Goal: Information Seeking & Learning: Learn about a topic

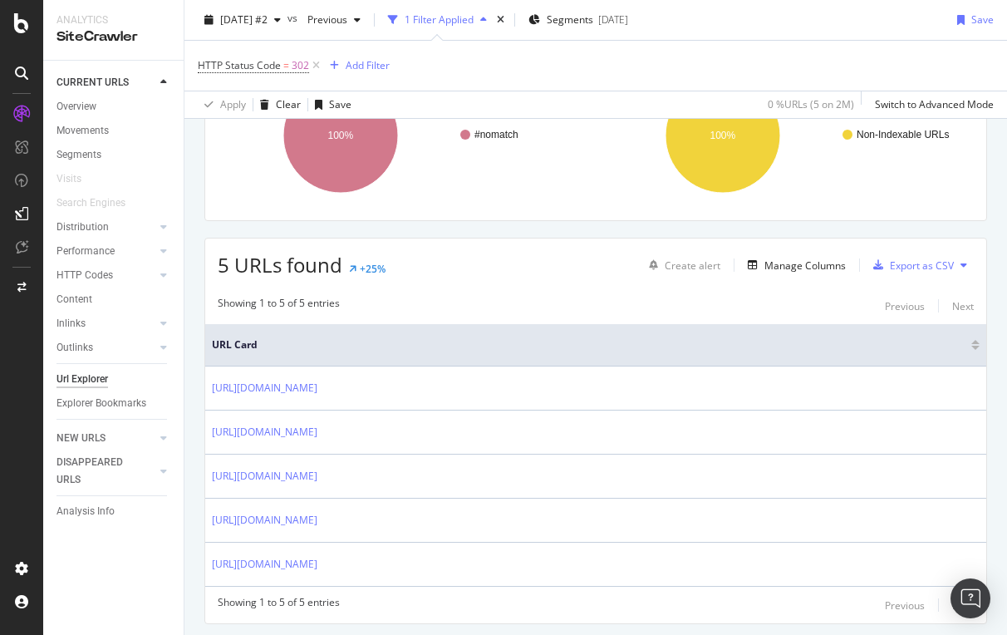
scroll to position [219, 0]
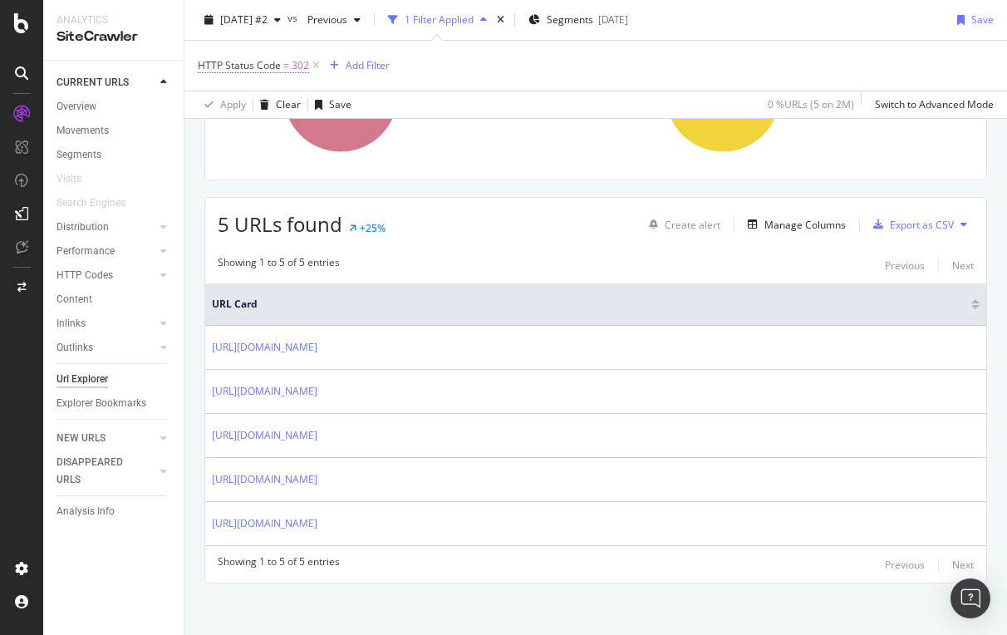
click at [279, 65] on span "HTTP Status Code" at bounding box center [239, 65] width 83 height 14
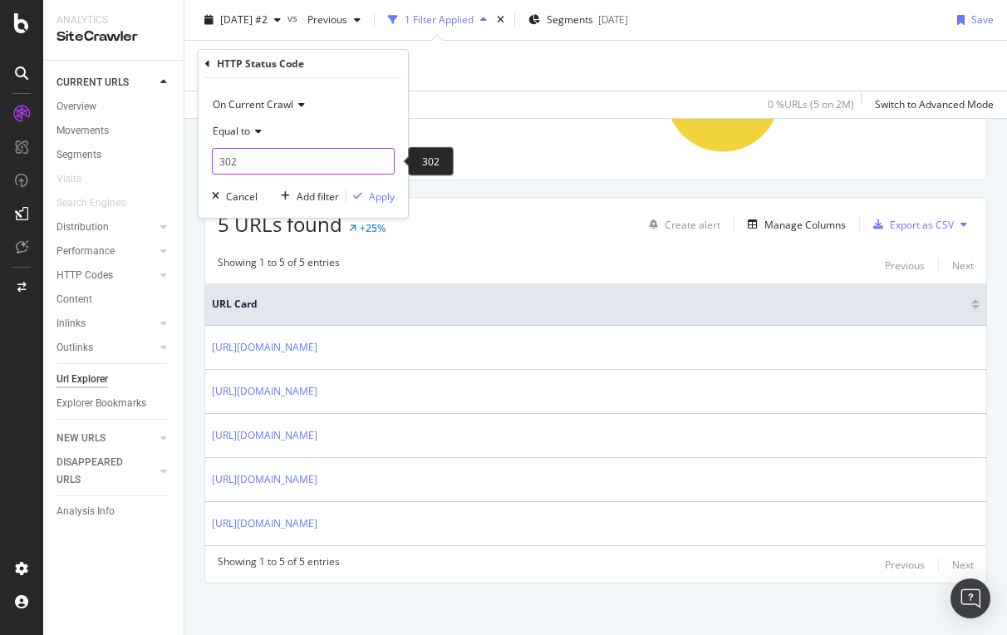
click at [250, 158] on input "302" at bounding box center [303, 161] width 183 height 27
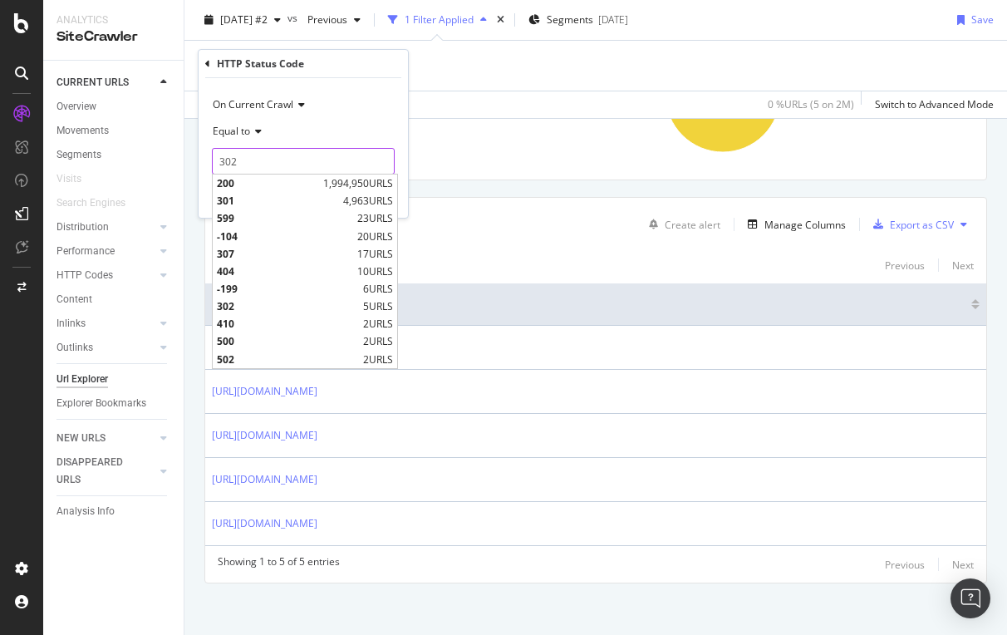
click at [508, 106] on div "Apply Clear Save 0 % URLs ( 5 on 2M ) Switch to Advanced Mode" at bounding box center [595, 104] width 823 height 27
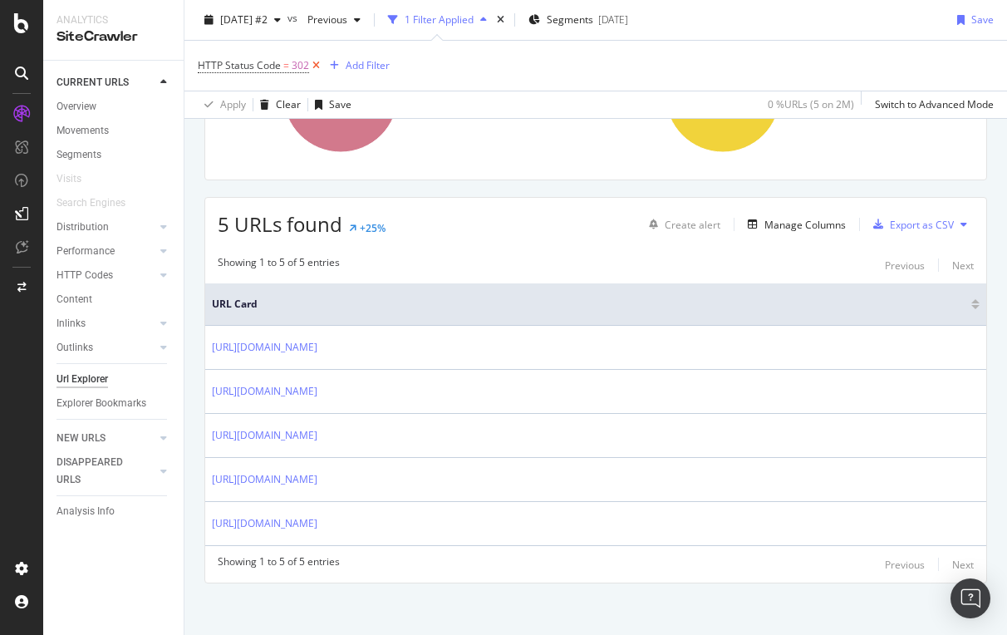
click at [317, 60] on icon at bounding box center [316, 65] width 14 height 17
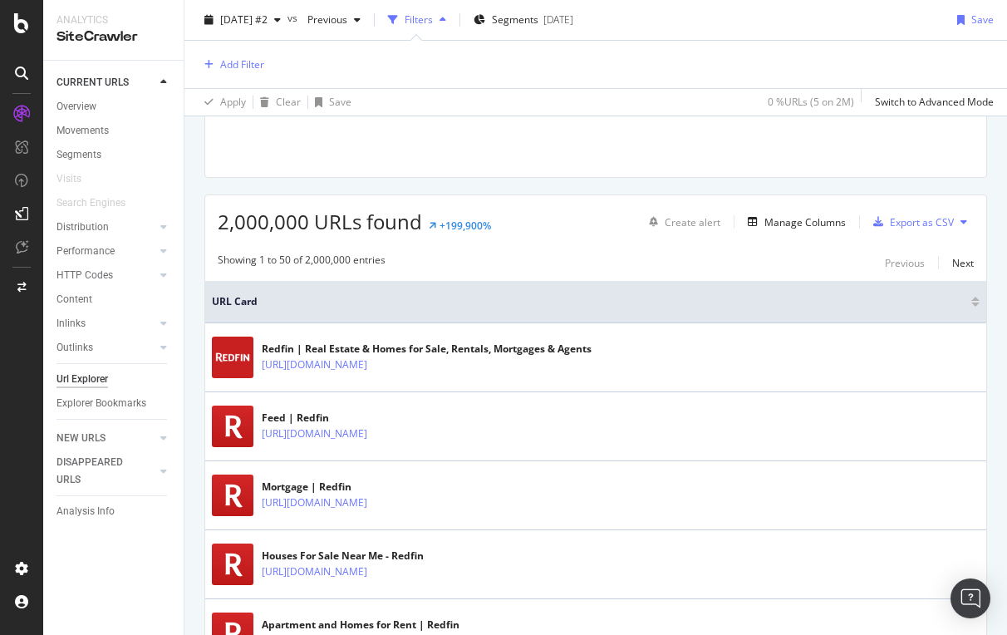
scroll to position [32, 0]
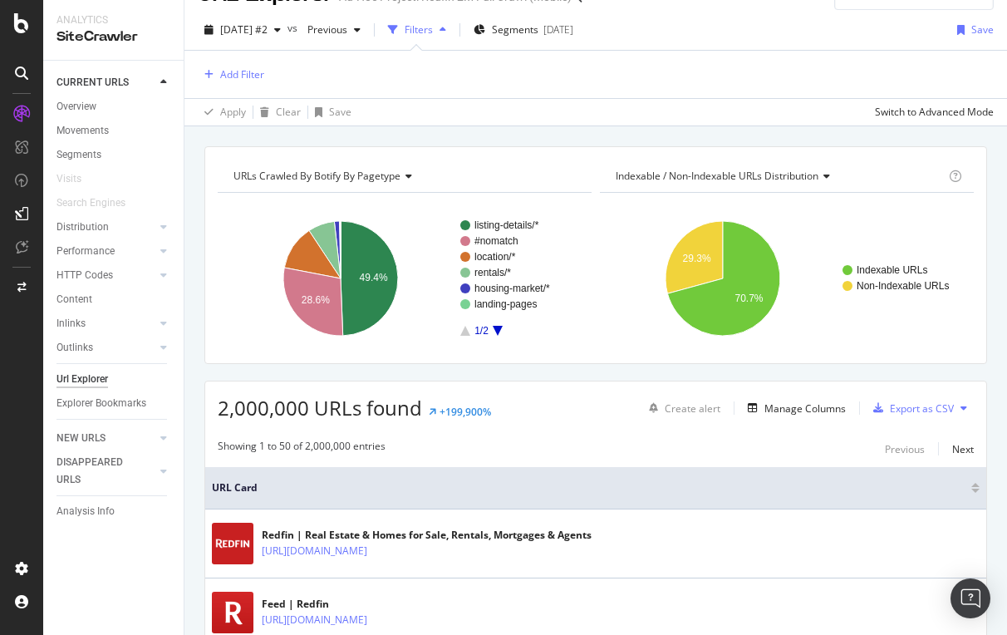
click at [239, 64] on div "Add Filter" at bounding box center [231, 74] width 66 height 21
click at [237, 72] on div "Add Filter" at bounding box center [242, 74] width 44 height 14
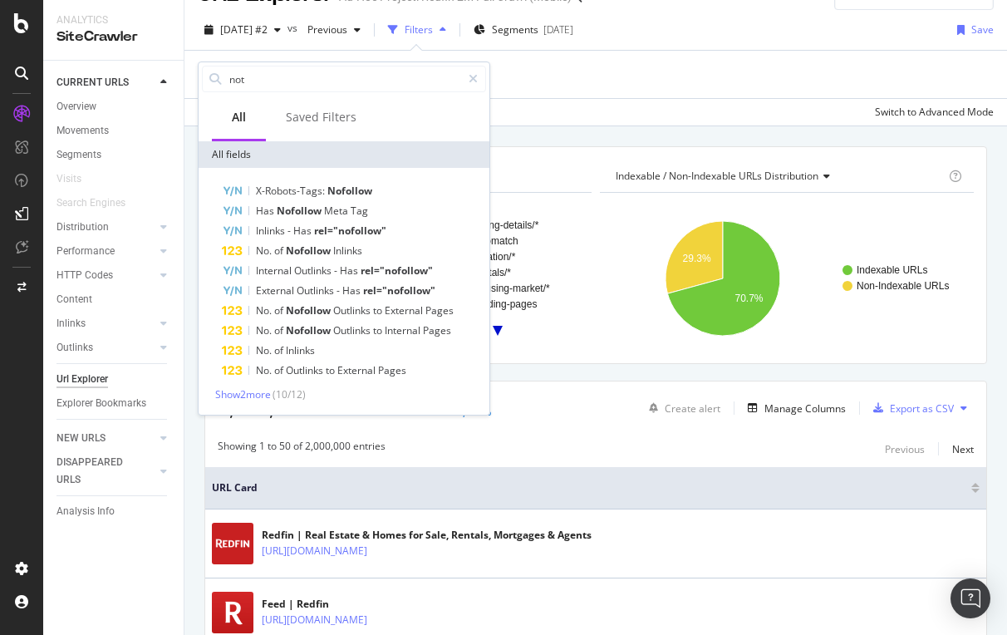
type input "not"
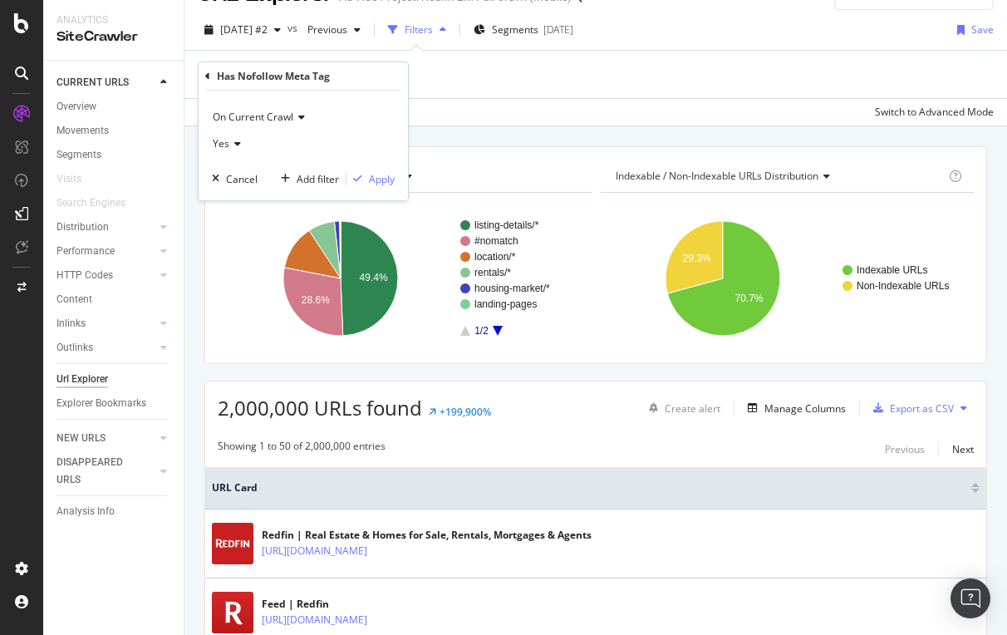
click at [468, 115] on div "Apply Clear Save Switch to Advanced Mode" at bounding box center [595, 111] width 823 height 27
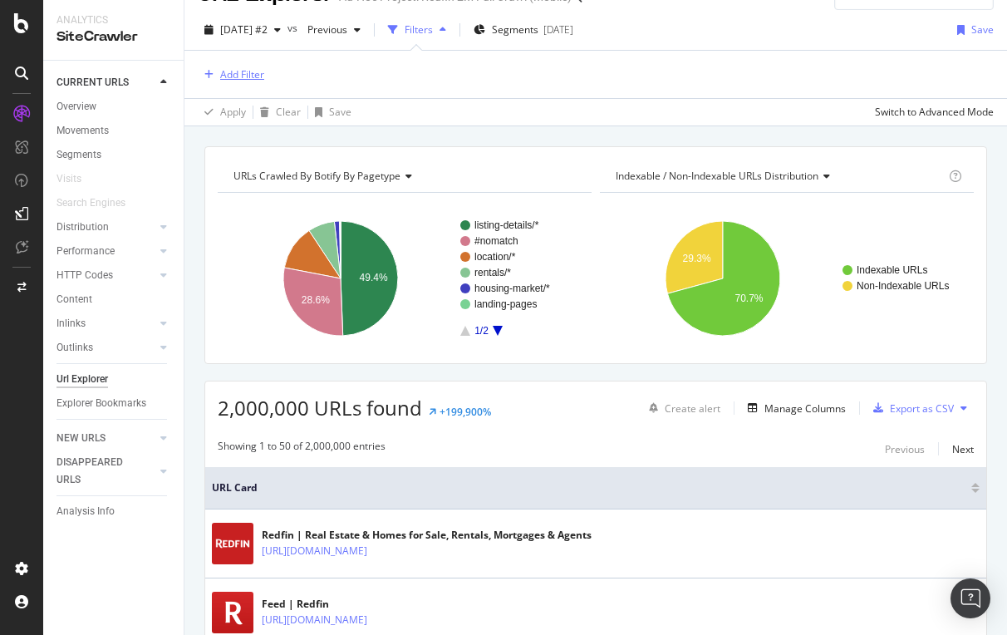
click at [263, 71] on div "Add Filter" at bounding box center [242, 74] width 44 height 14
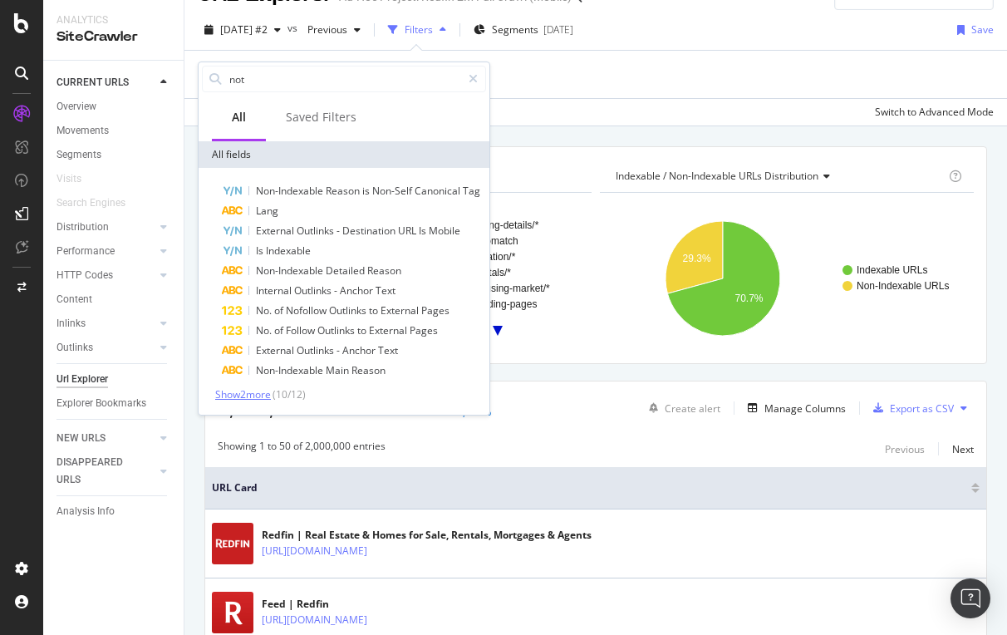
click at [246, 395] on span "Show 2 more" at bounding box center [243, 394] width 56 height 14
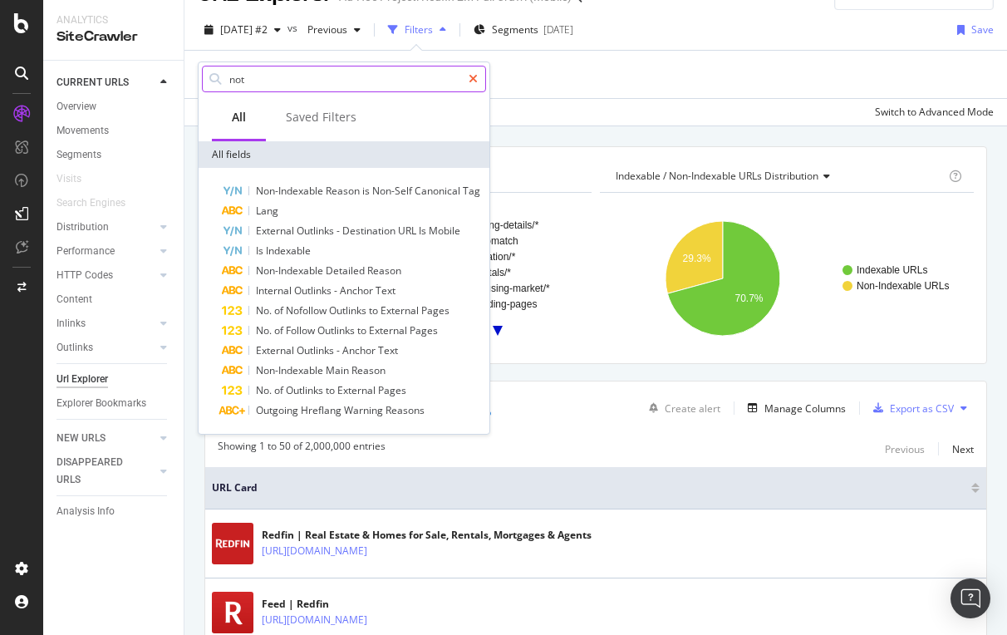
click at [475, 81] on icon at bounding box center [473, 79] width 9 height 12
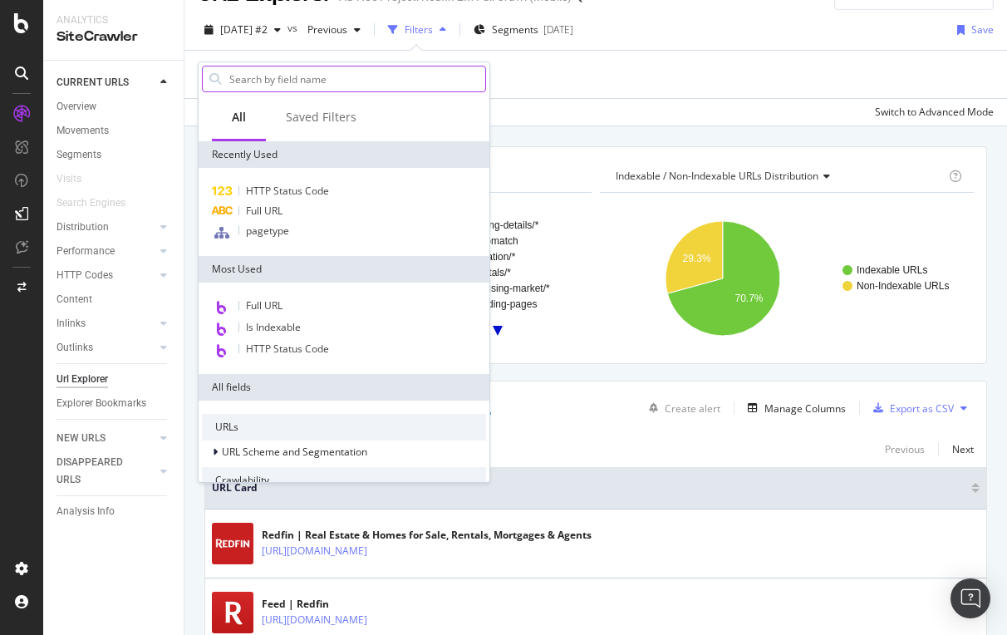
click at [396, 73] on input "text" at bounding box center [357, 78] width 258 height 25
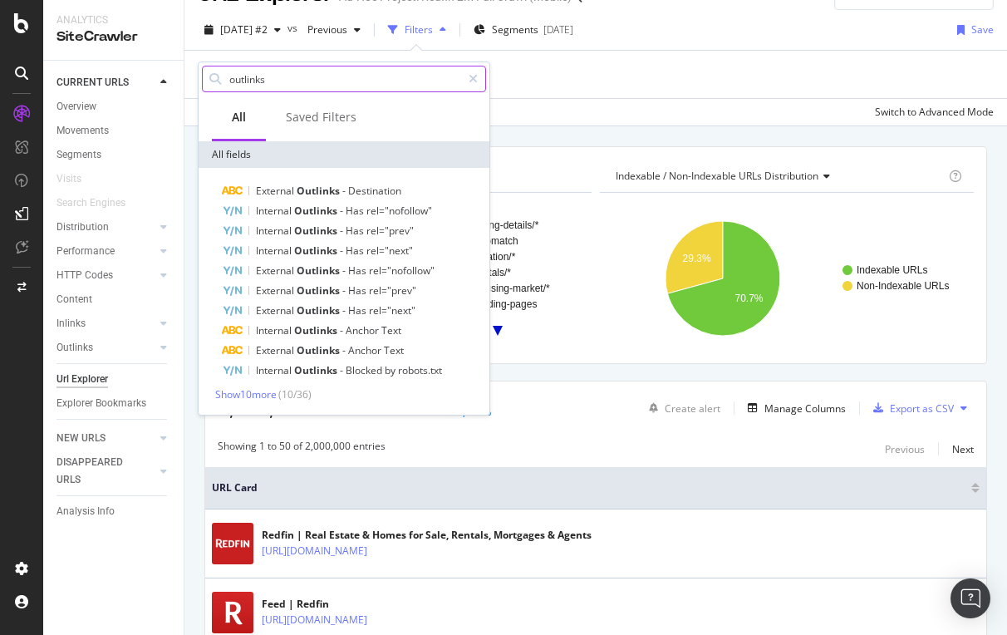
type input "outlines"
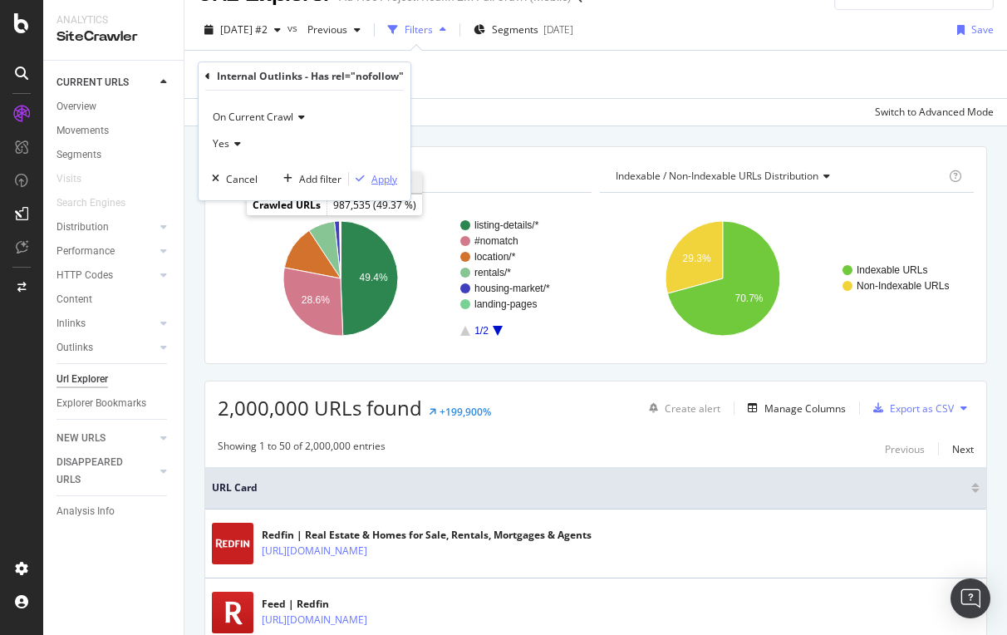
click at [379, 176] on div "Apply" at bounding box center [384, 179] width 26 height 14
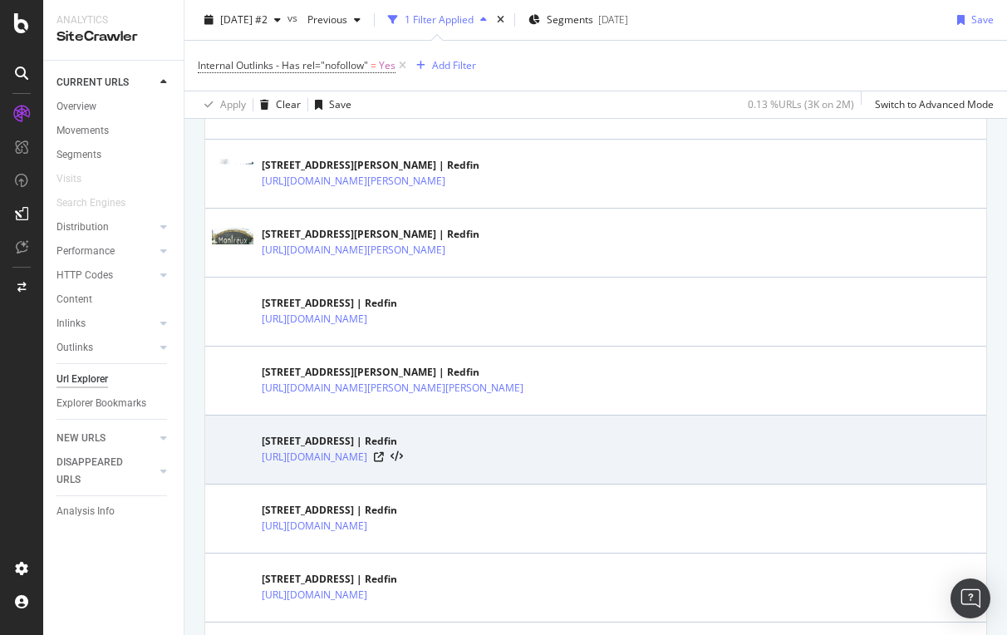
scroll to position [497, 0]
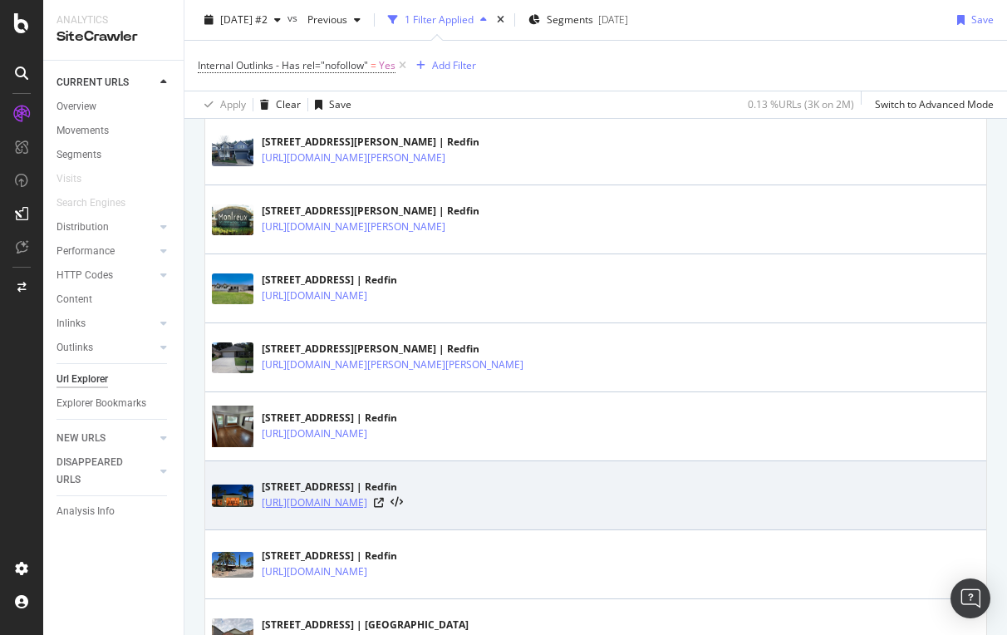
click at [367, 503] on link "[URL][DOMAIN_NAME]" at bounding box center [315, 502] width 106 height 17
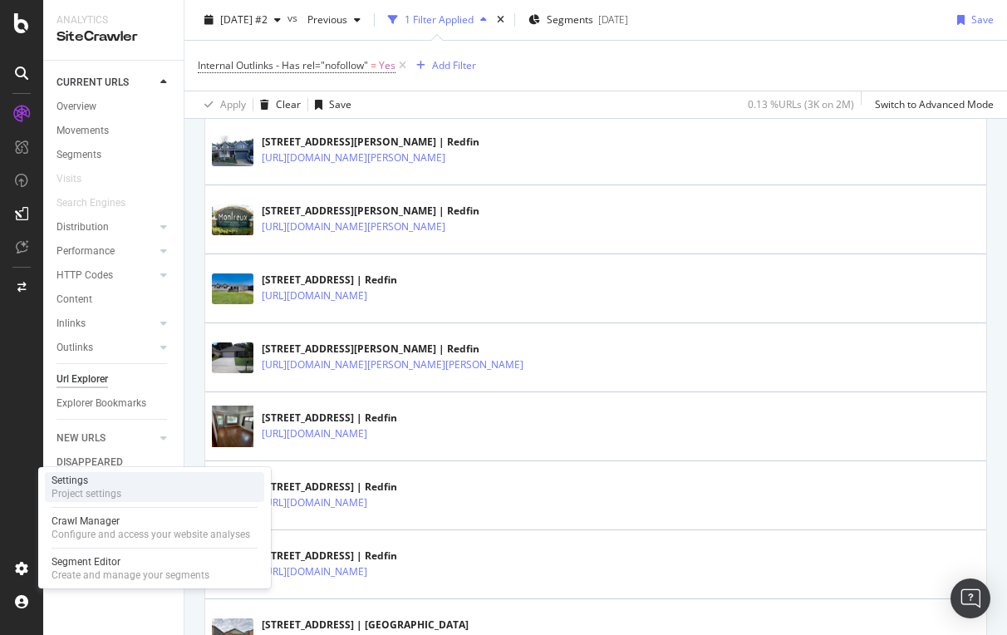
click at [94, 495] on div "Project settings" at bounding box center [87, 493] width 70 height 13
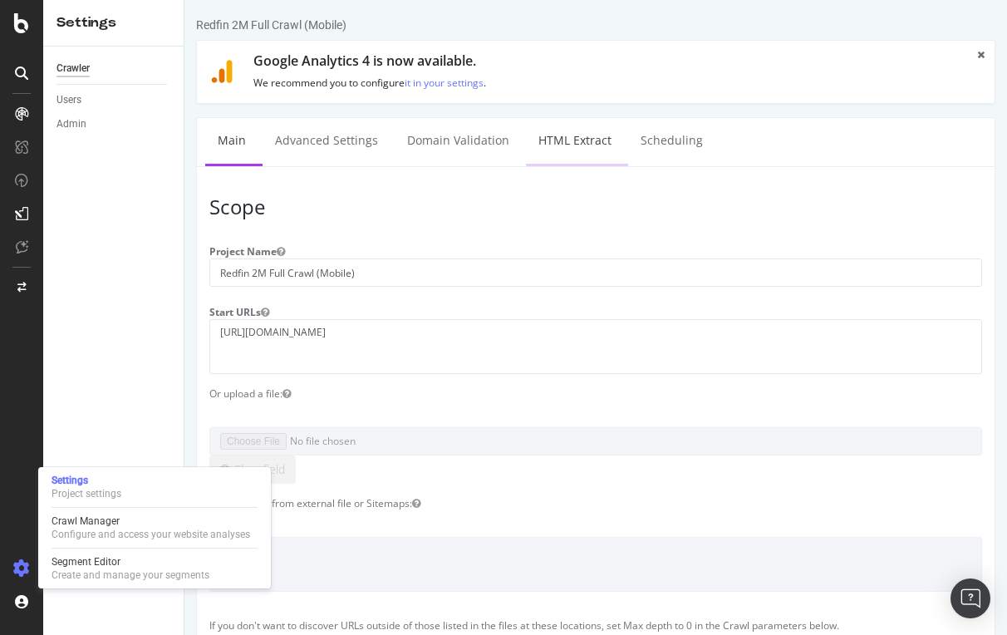
click at [572, 135] on link "HTML Extract" at bounding box center [575, 141] width 98 height 46
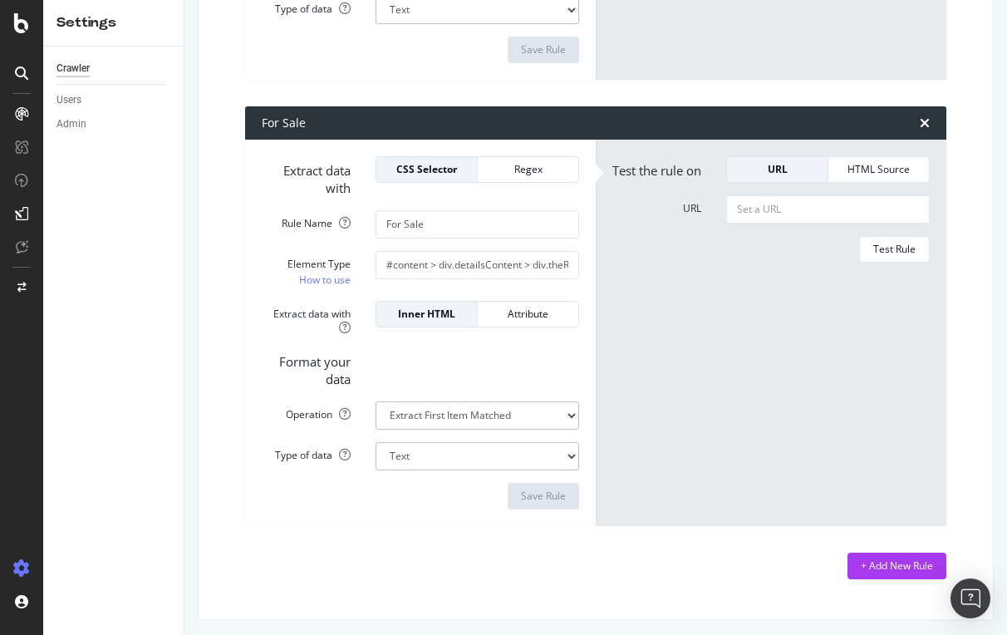
scroll to position [1074, 0]
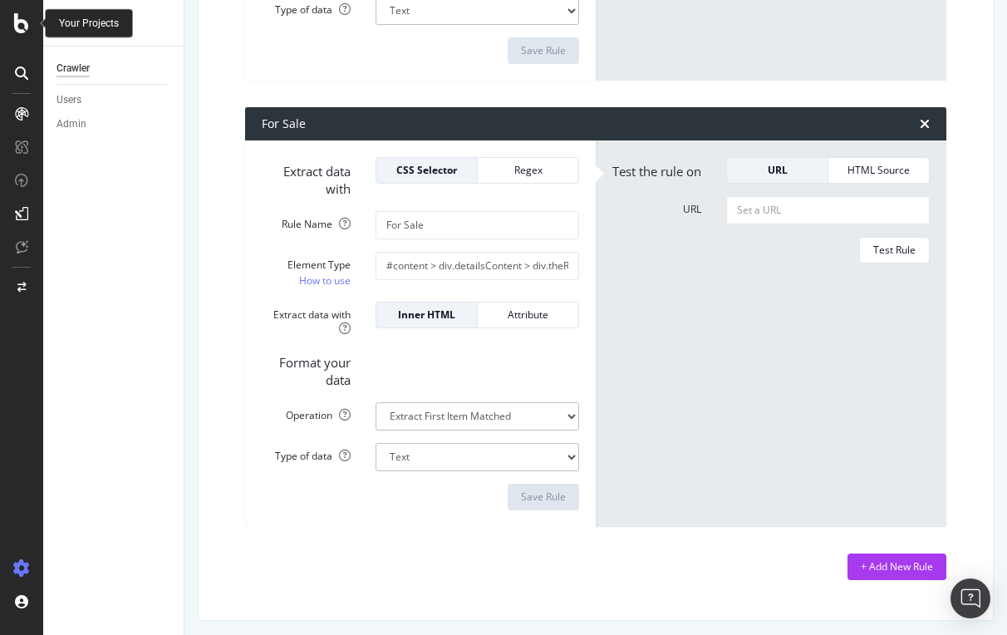
click at [22, 23] on icon at bounding box center [21, 23] width 15 height 20
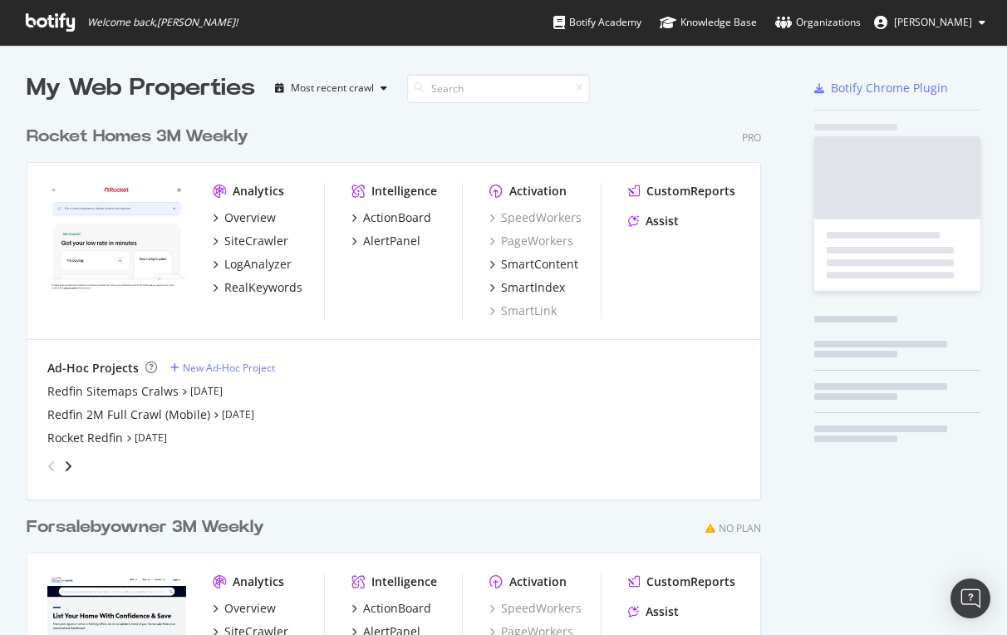
scroll to position [635, 1007]
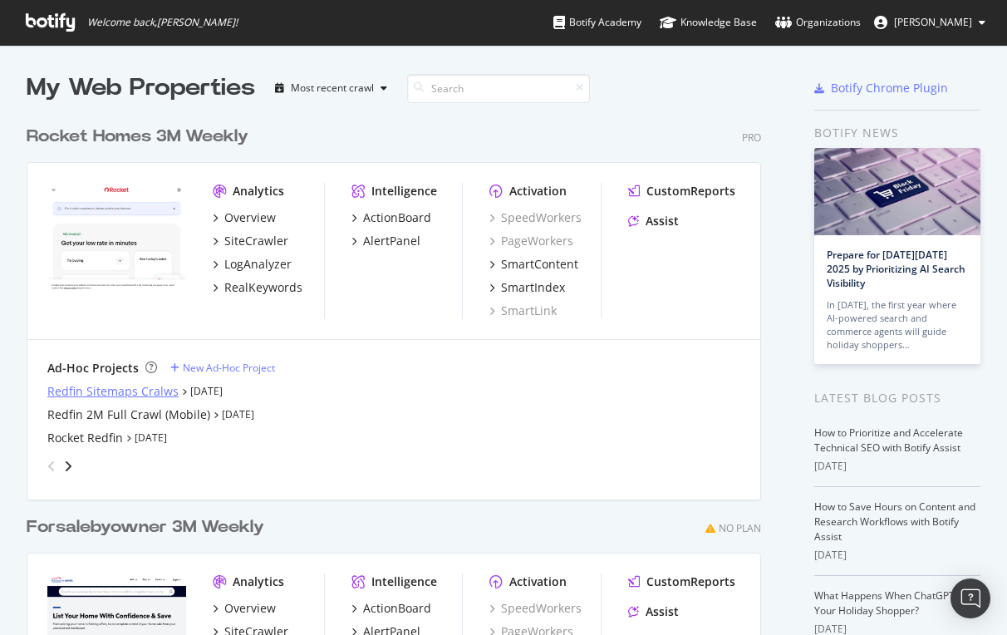
click at [118, 392] on div "Redfin Sitemaps Cralws" at bounding box center [112, 391] width 131 height 17
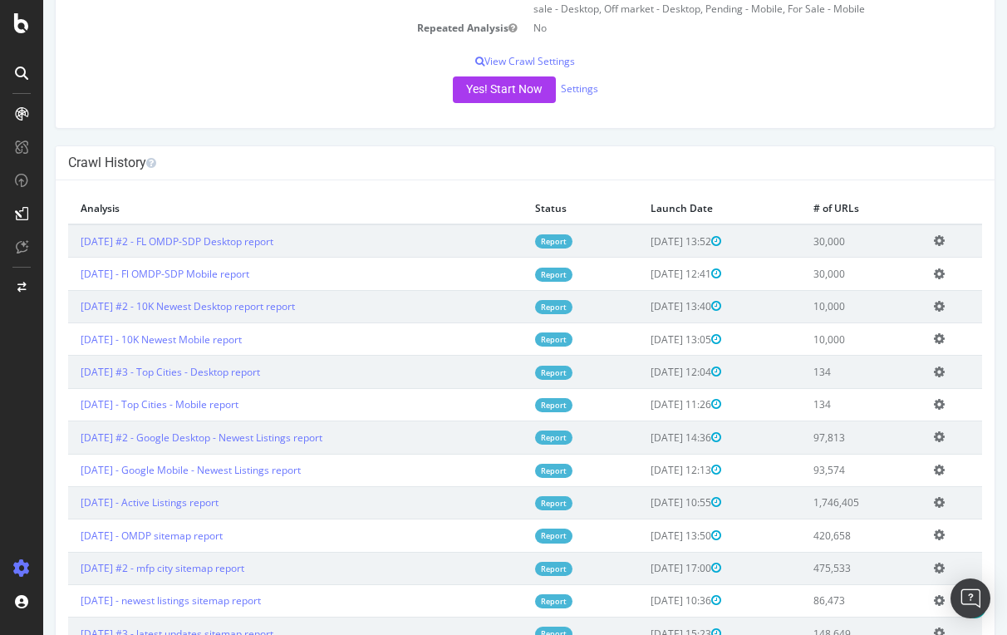
scroll to position [320, 0]
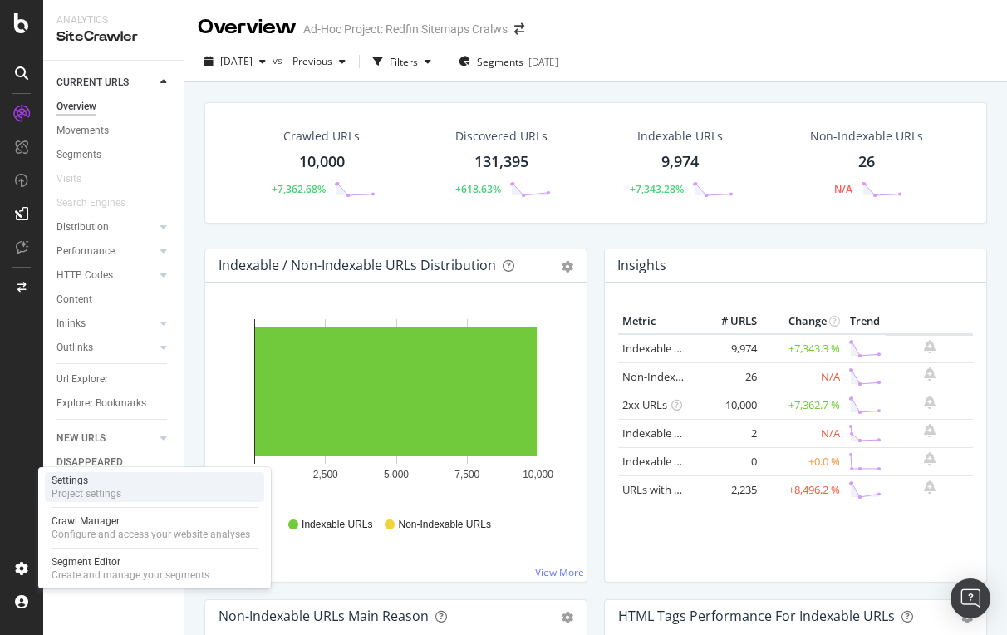
click at [76, 491] on div "Project settings" at bounding box center [87, 493] width 70 height 13
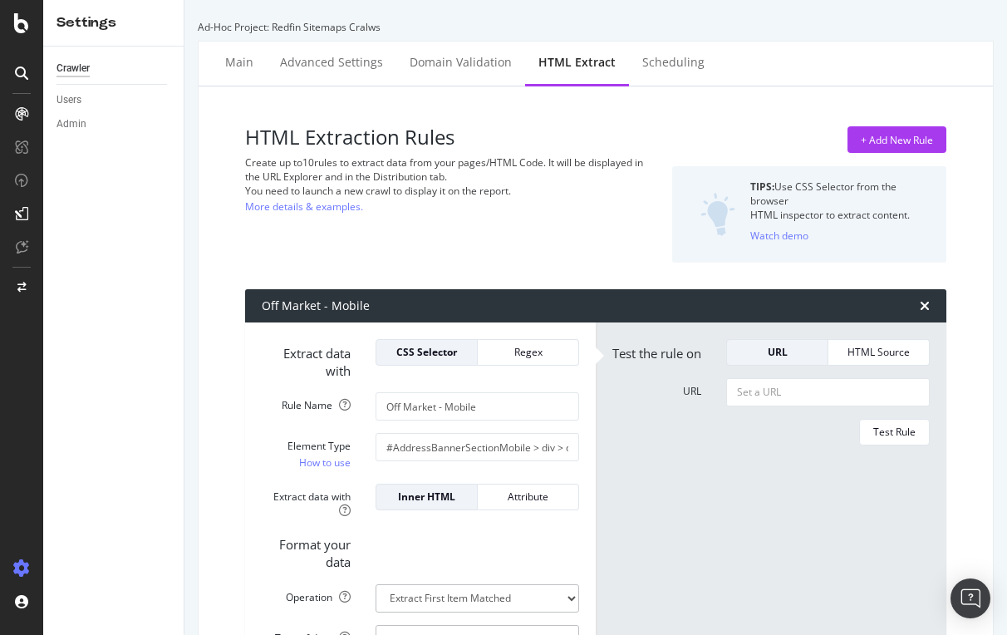
scroll to position [37, 0]
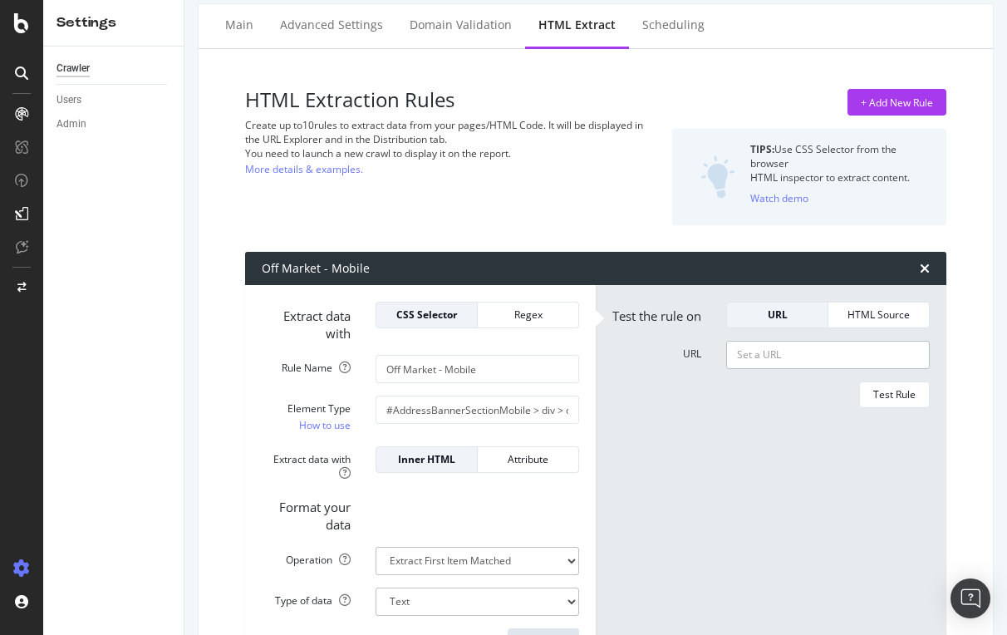
click at [760, 368] on input "URL" at bounding box center [828, 355] width 204 height 28
paste input "<body class=" customer-facing blueprint mercury DetailsPage desktopDP isContain…"
type input "<body class=" customer-facing blueprint mercury DetailsPage desktopDP isContain…"
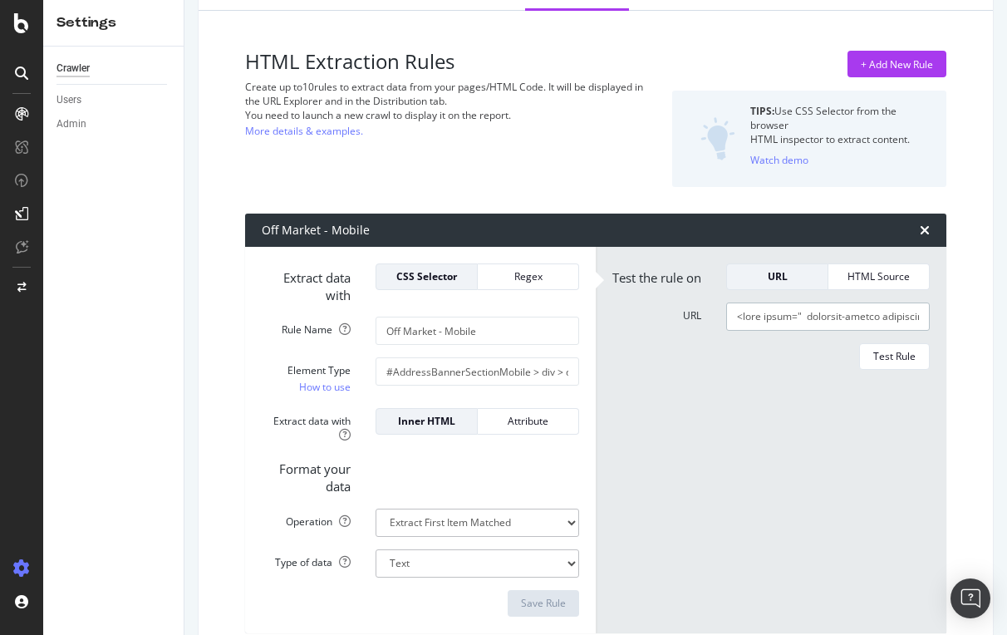
scroll to position [77, 0]
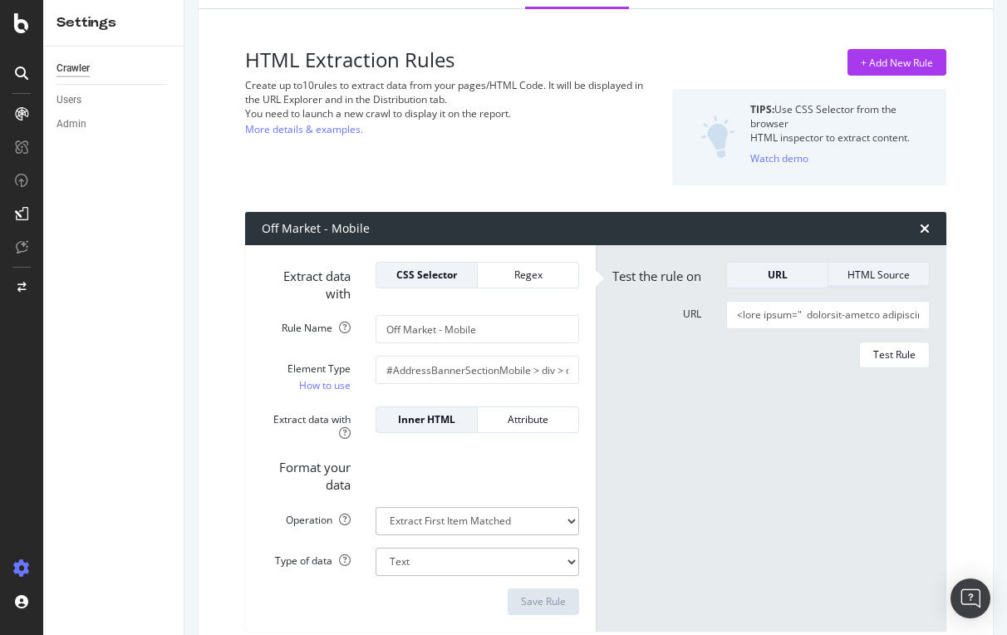
click at [865, 274] on div "HTML Source" at bounding box center [879, 275] width 74 height 14
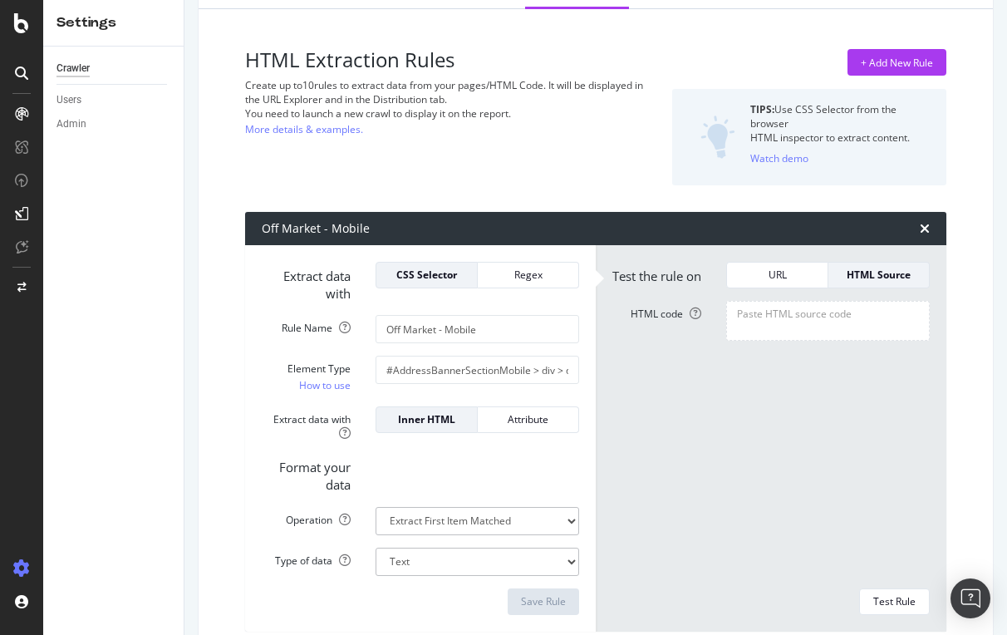
click at [859, 271] on div "HTML Source" at bounding box center [879, 275] width 74 height 14
click at [779, 329] on textarea "HTML code" at bounding box center [828, 321] width 204 height 40
paste textarea "<body class=" customer-facing blueprint mercury DetailsPage desktopDP isContain…"
type textarea "<body class=" customer-facing blueprint mercury DetailsPage desktopDP isContain…"
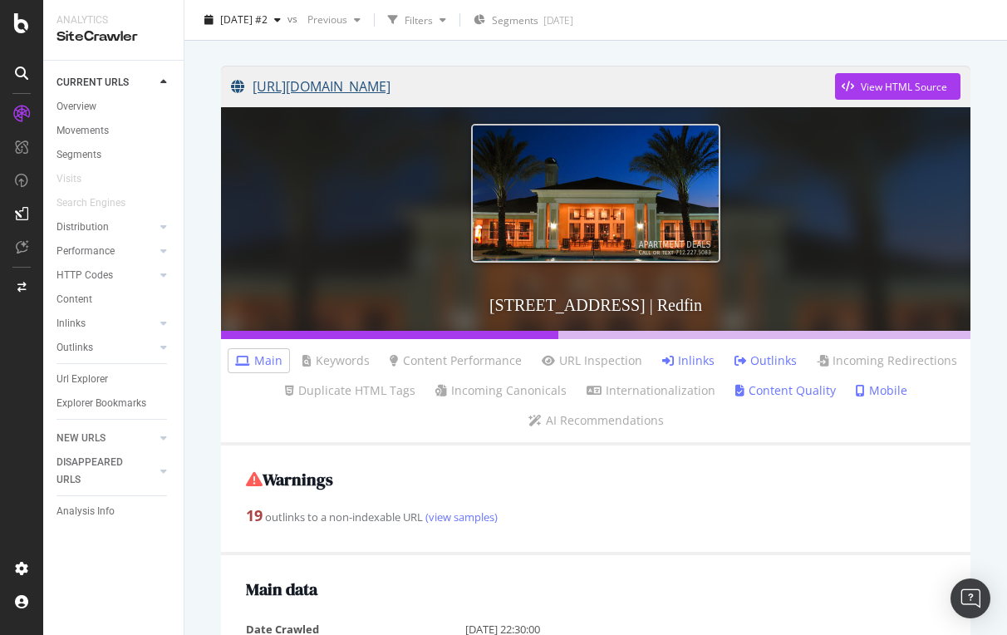
scroll to position [220, 0]
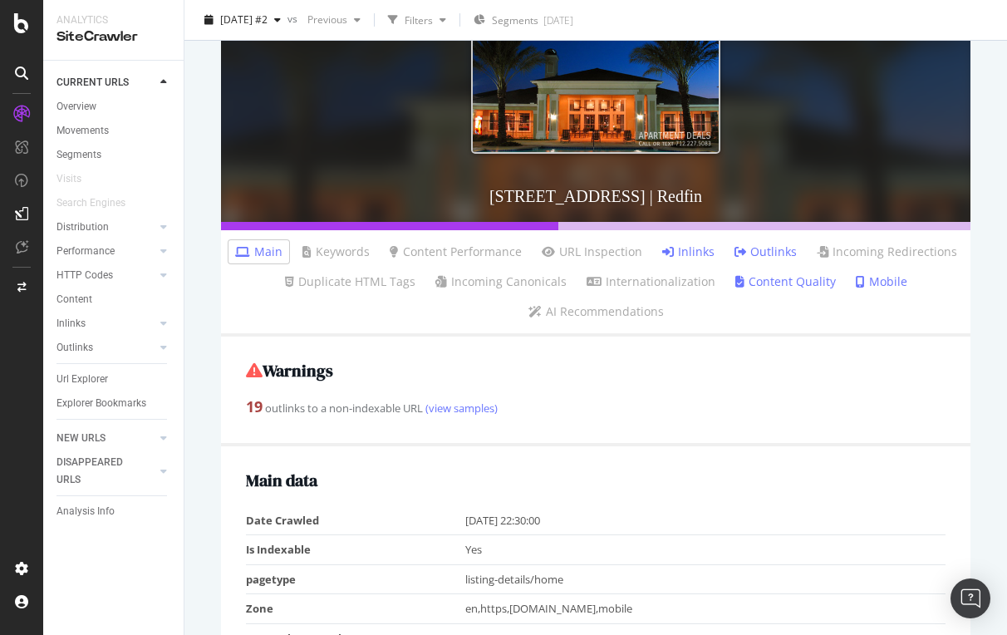
click at [681, 250] on link "Inlinks" at bounding box center [688, 251] width 52 height 17
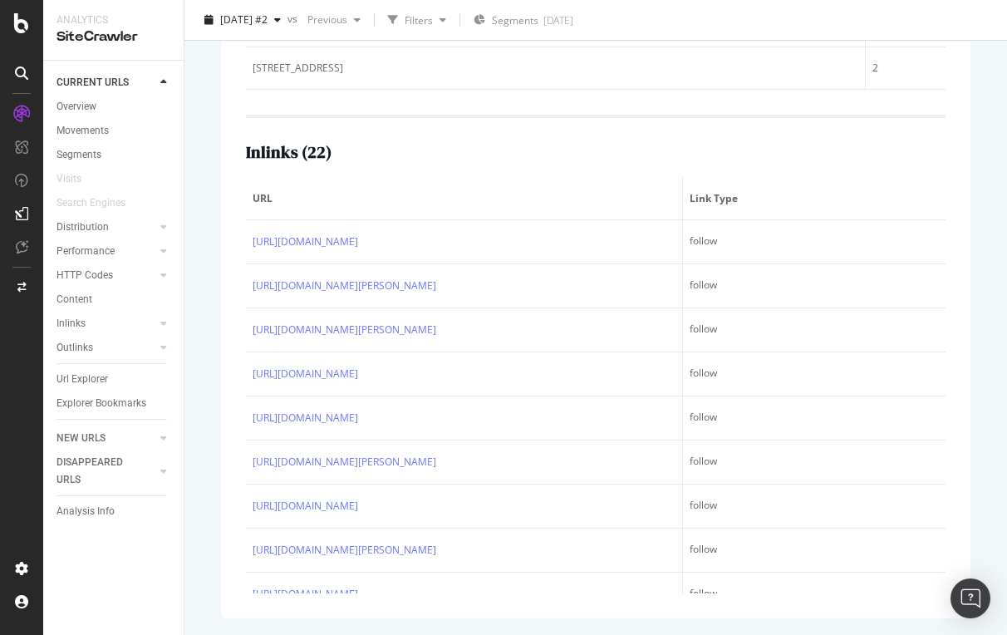
scroll to position [385, 0]
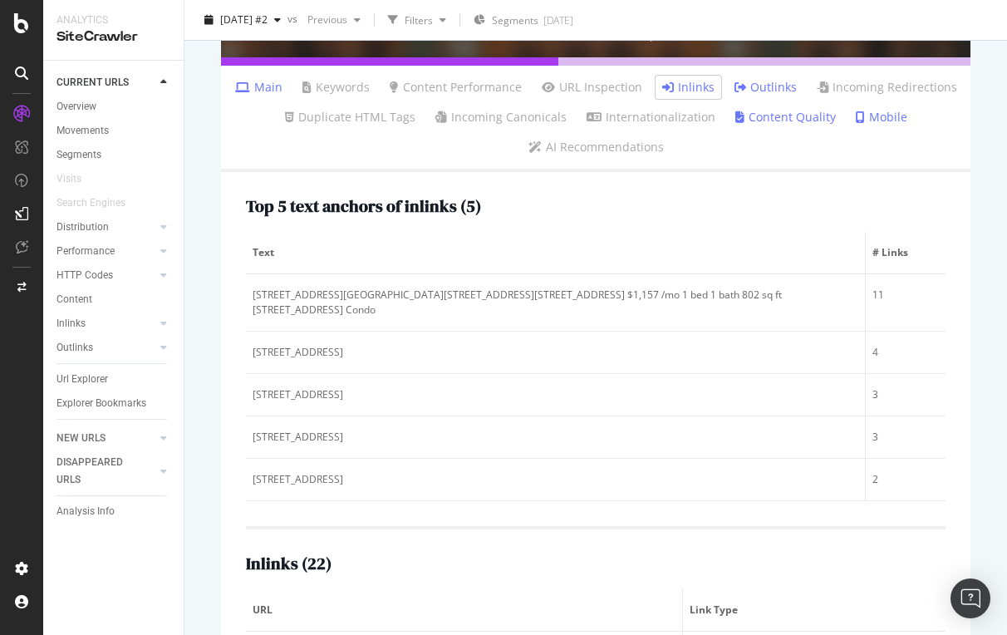
click at [762, 81] on link "Outlinks" at bounding box center [766, 87] width 62 height 17
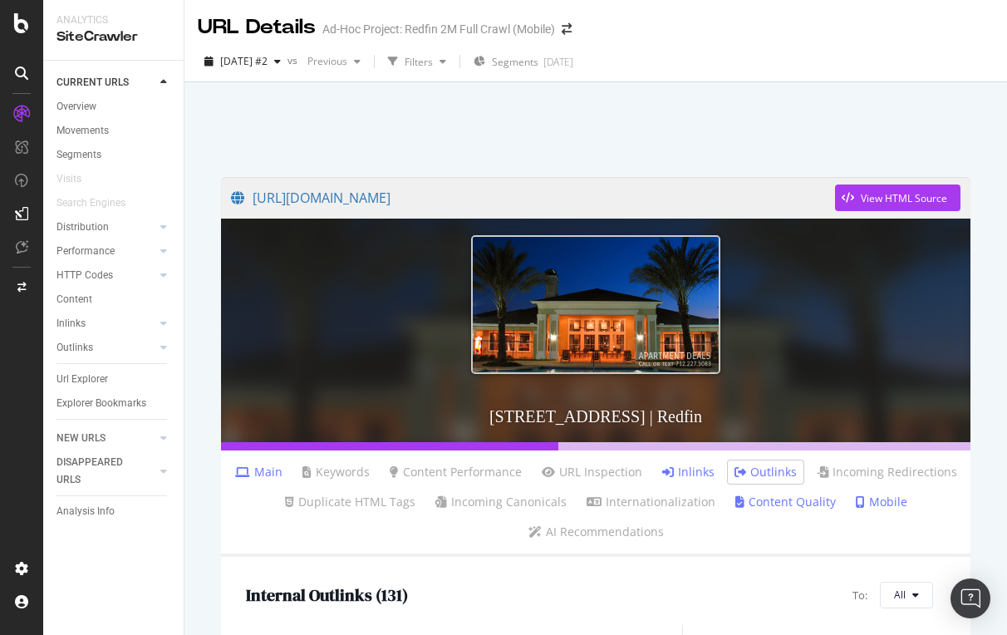
click at [690, 471] on link "Inlinks" at bounding box center [688, 472] width 52 height 17
click at [767, 474] on link "Outlinks" at bounding box center [766, 472] width 62 height 17
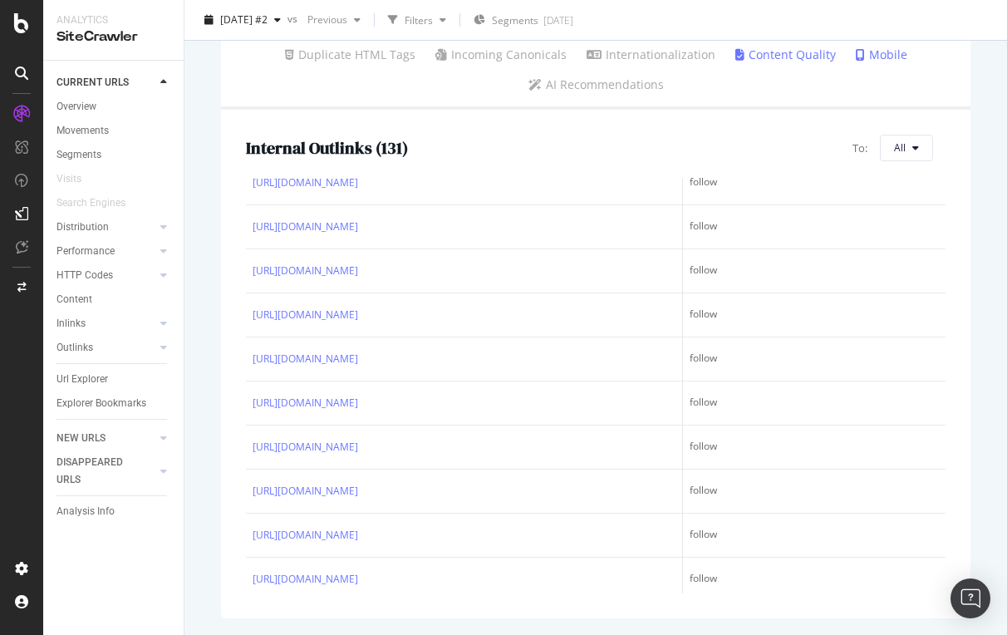
scroll to position [392, 0]
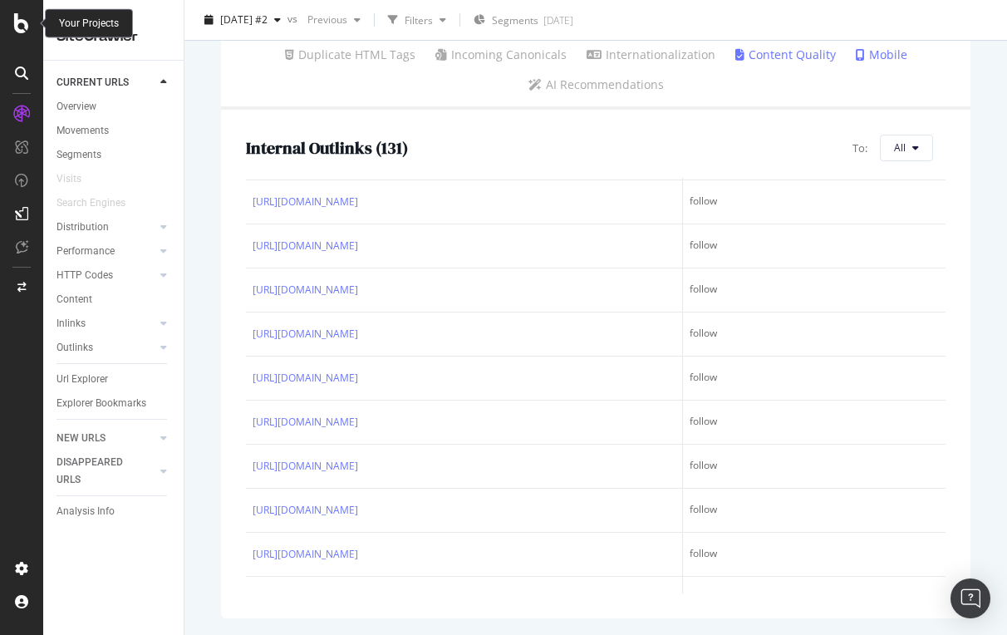
click at [21, 25] on icon at bounding box center [21, 23] width 15 height 20
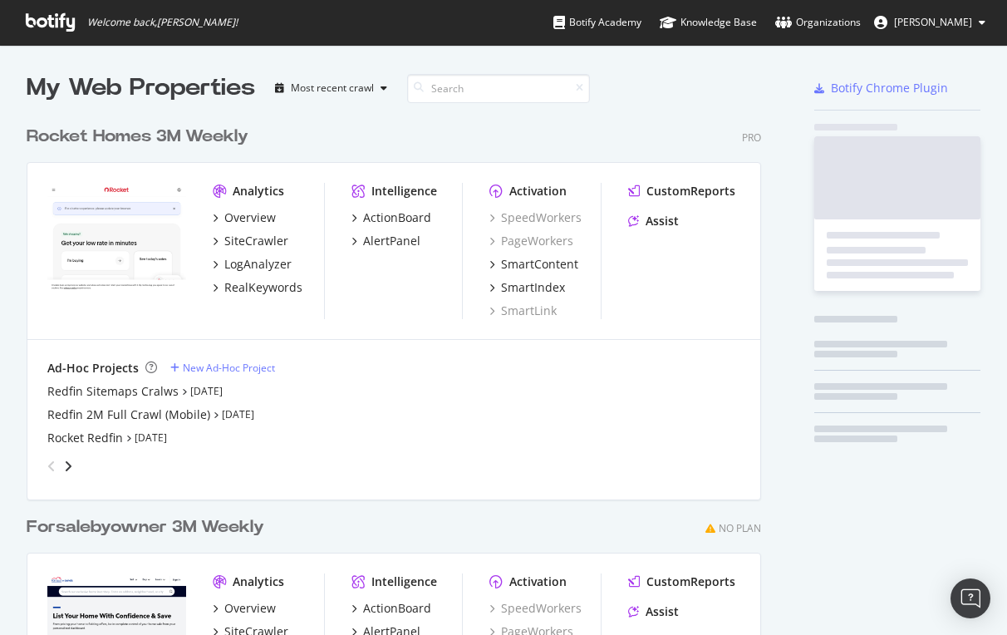
scroll to position [751, 748]
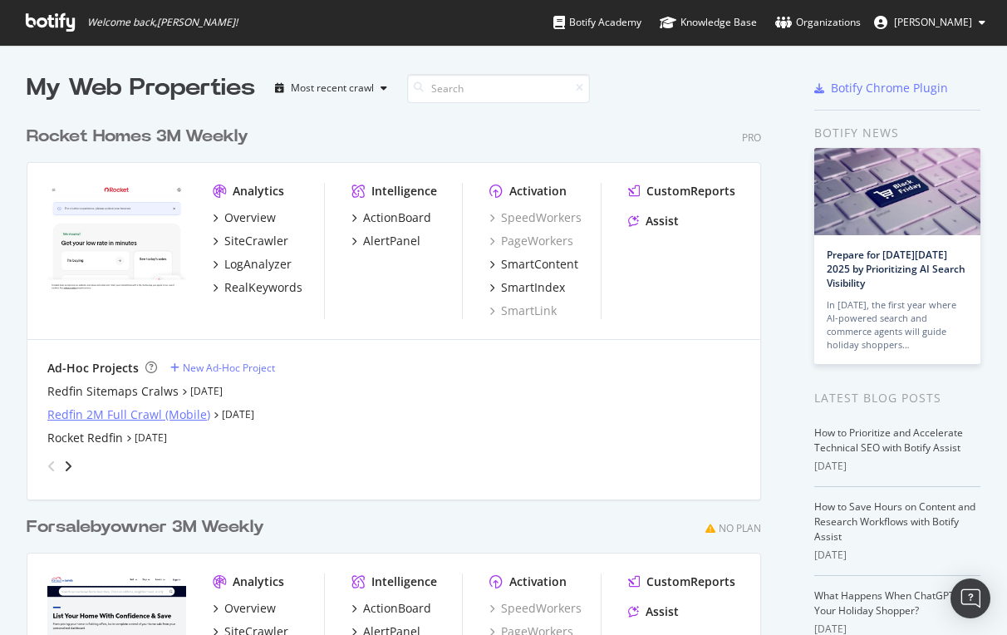
click at [101, 414] on div "Redfin 2M Full Crawl (Mobile)" at bounding box center [128, 414] width 163 height 17
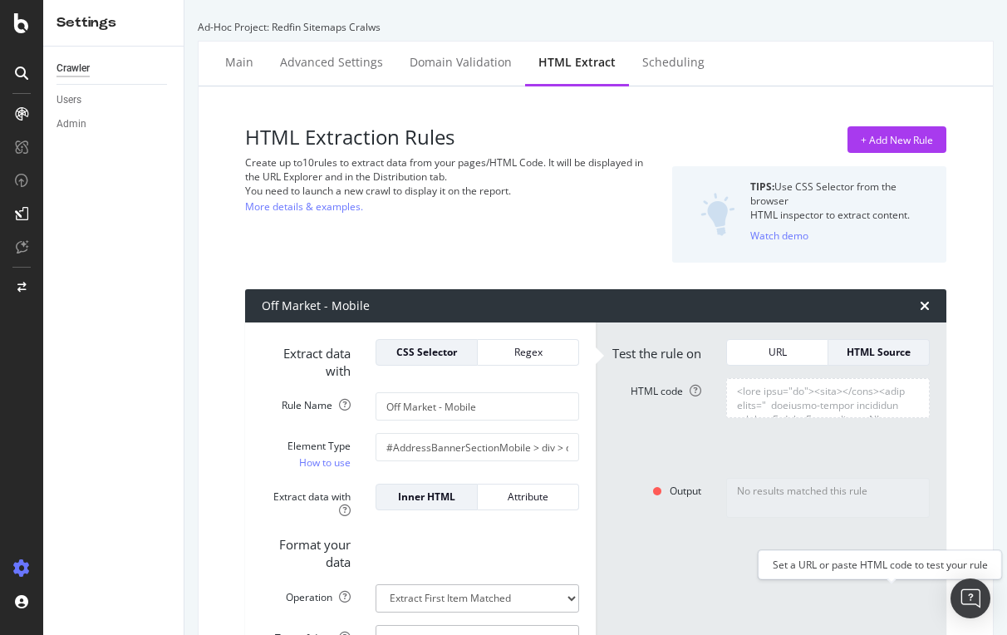
scroll to position [77, 0]
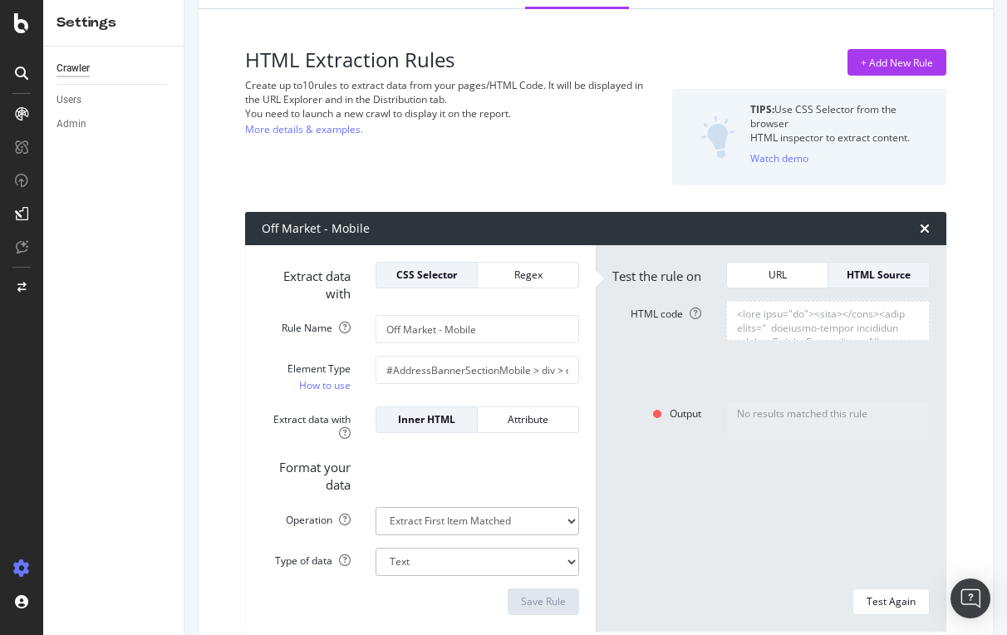
click at [896, 331] on textarea "HTML code" at bounding box center [828, 321] width 204 height 40
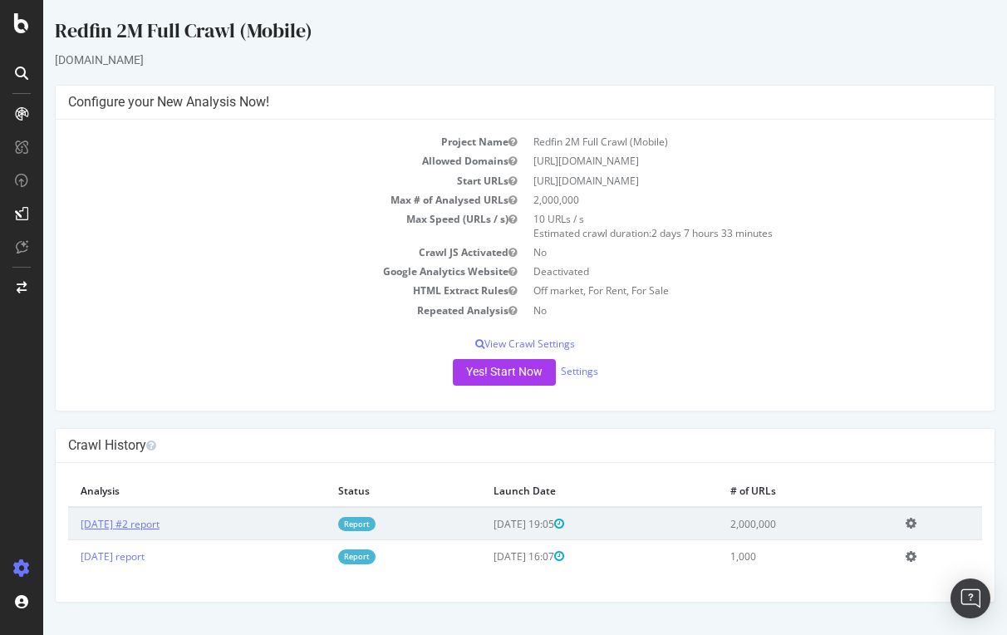
click at [138, 518] on link "2025 Aug. 22nd #2 report" at bounding box center [120, 524] width 79 height 14
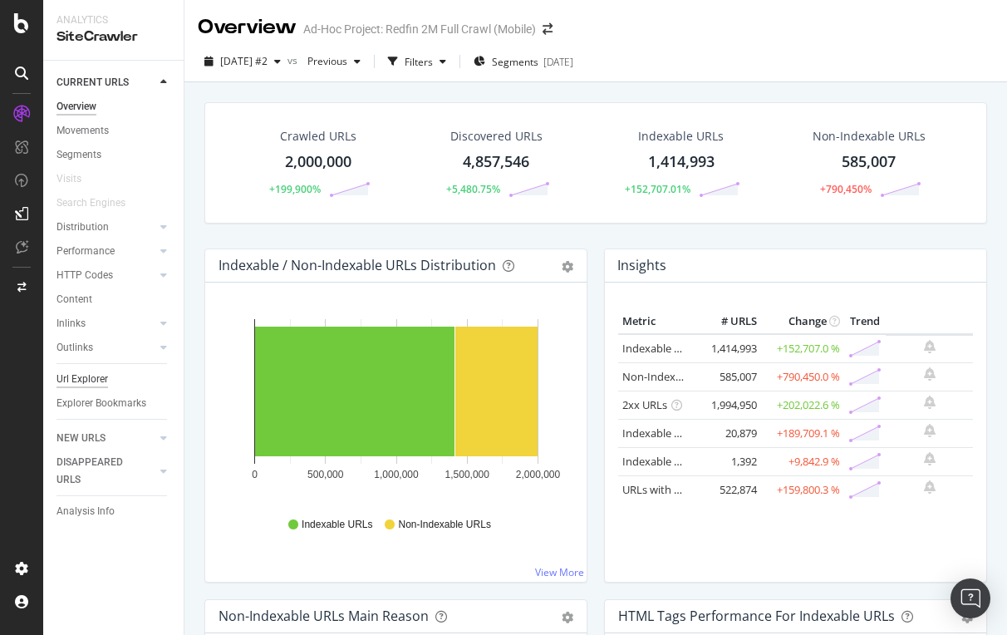
click at [89, 378] on div "Url Explorer" at bounding box center [83, 379] width 52 height 17
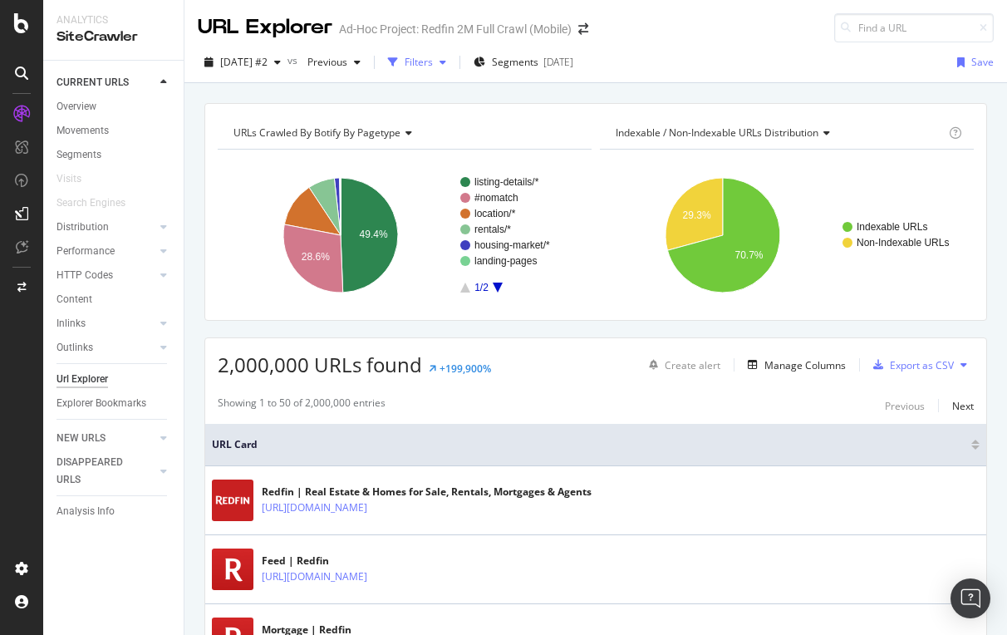
click at [433, 61] on div "Filters" at bounding box center [419, 62] width 28 height 14
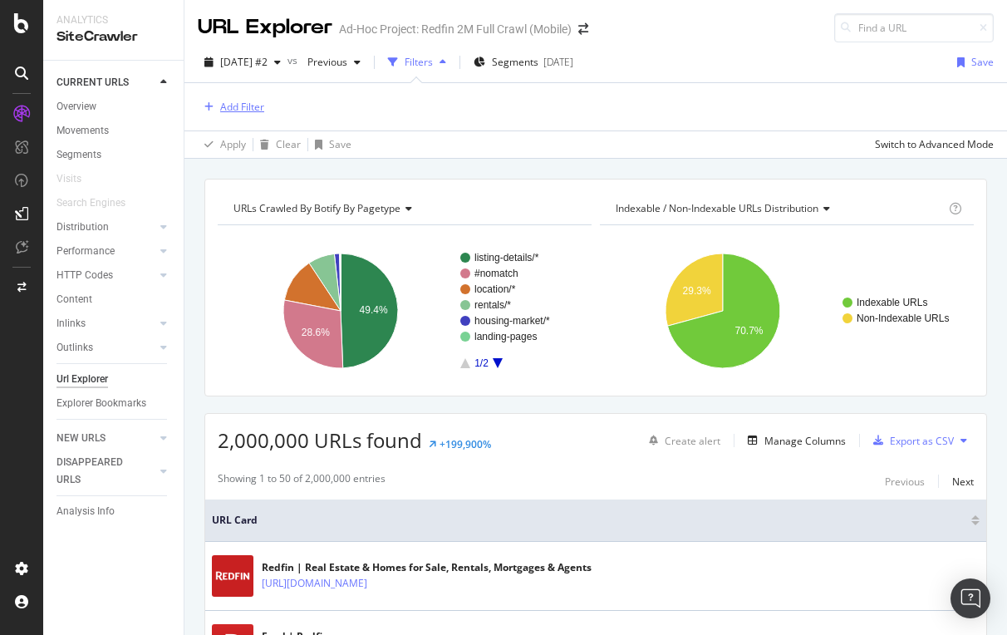
click at [241, 111] on div "Add Filter" at bounding box center [242, 107] width 44 height 14
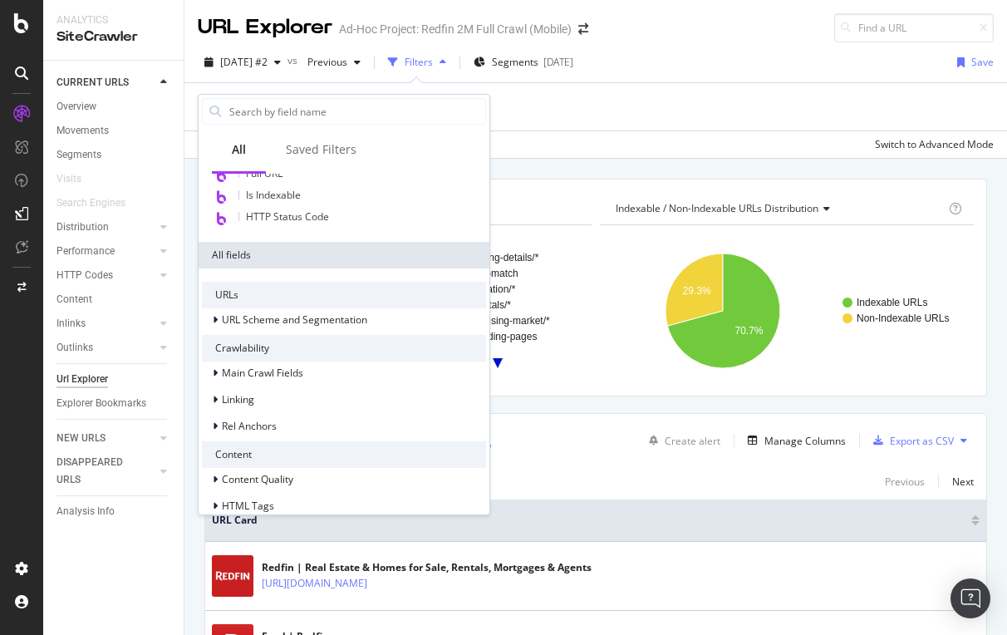
scroll to position [186, 0]
click at [216, 322] on icon at bounding box center [215, 318] width 5 height 10
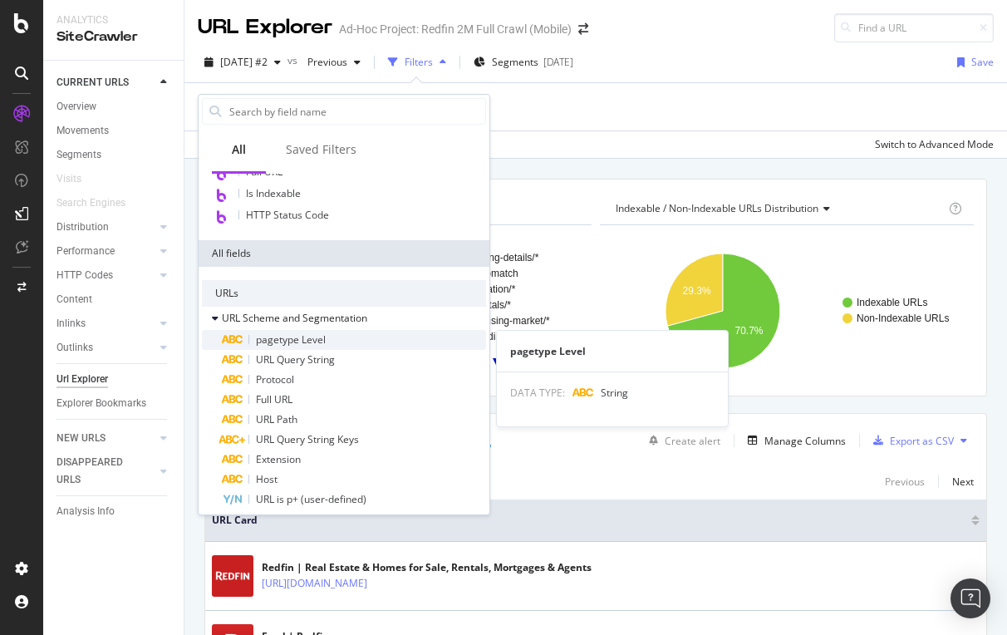
click at [304, 341] on span "pagetype Level" at bounding box center [291, 339] width 70 height 14
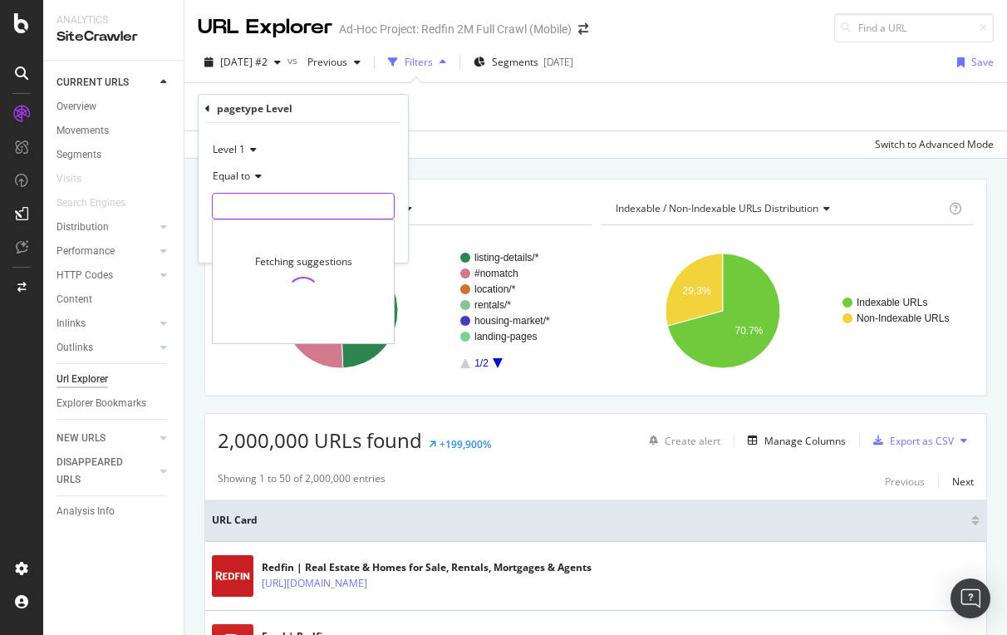
click at [256, 206] on input "text" at bounding box center [303, 206] width 181 height 27
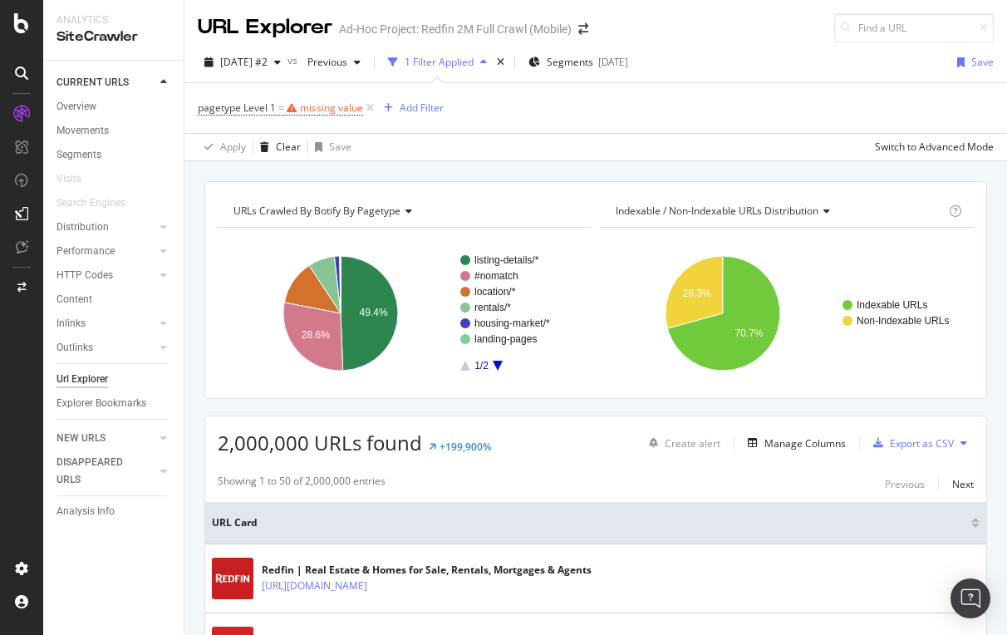
click at [455, 135] on div "Apply Clear Save Switch to Advanced Mode" at bounding box center [595, 146] width 823 height 27
click at [370, 104] on icon at bounding box center [370, 108] width 14 height 17
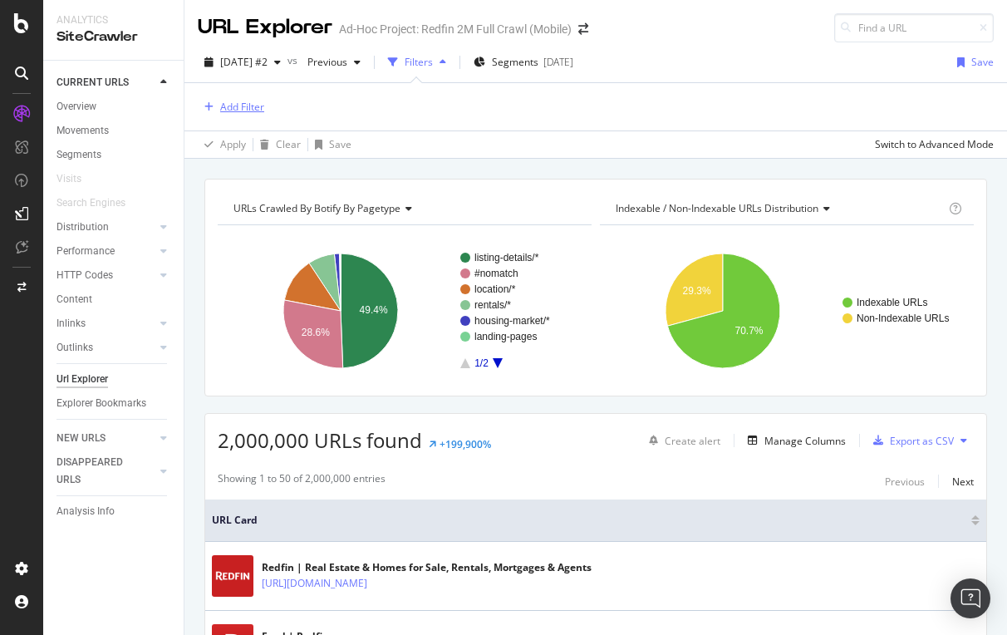
click at [243, 107] on div "Add Filter" at bounding box center [242, 107] width 44 height 14
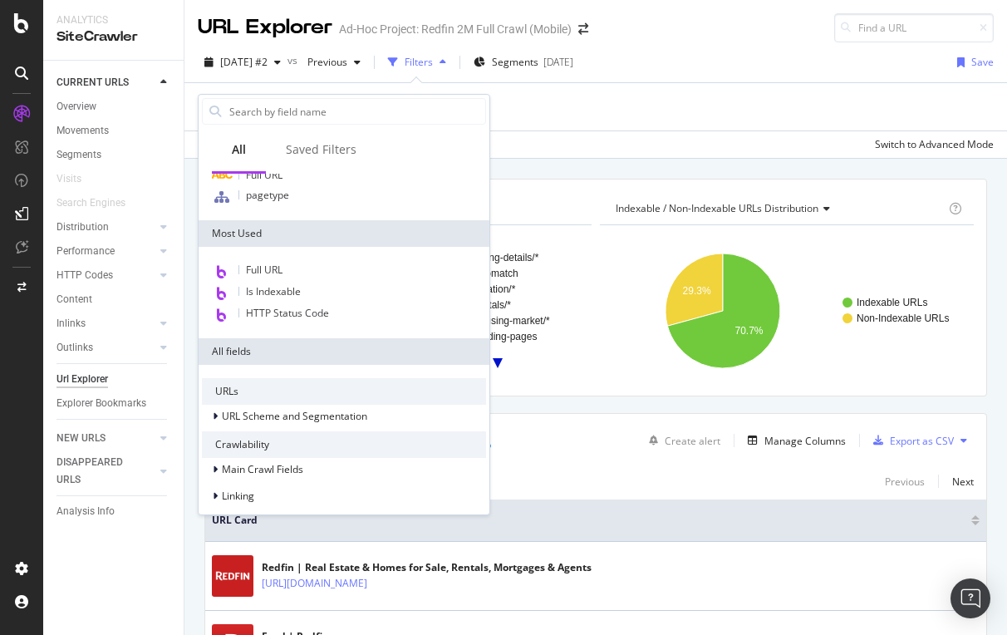
scroll to position [99, 0]
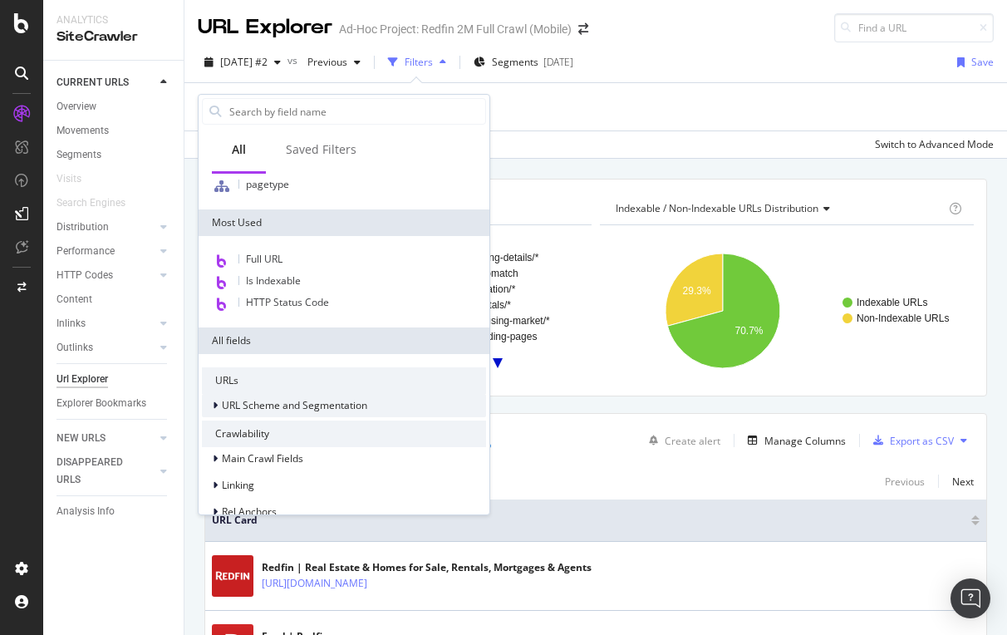
click at [266, 405] on span "URL Scheme and Segmentation" at bounding box center [294, 405] width 145 height 14
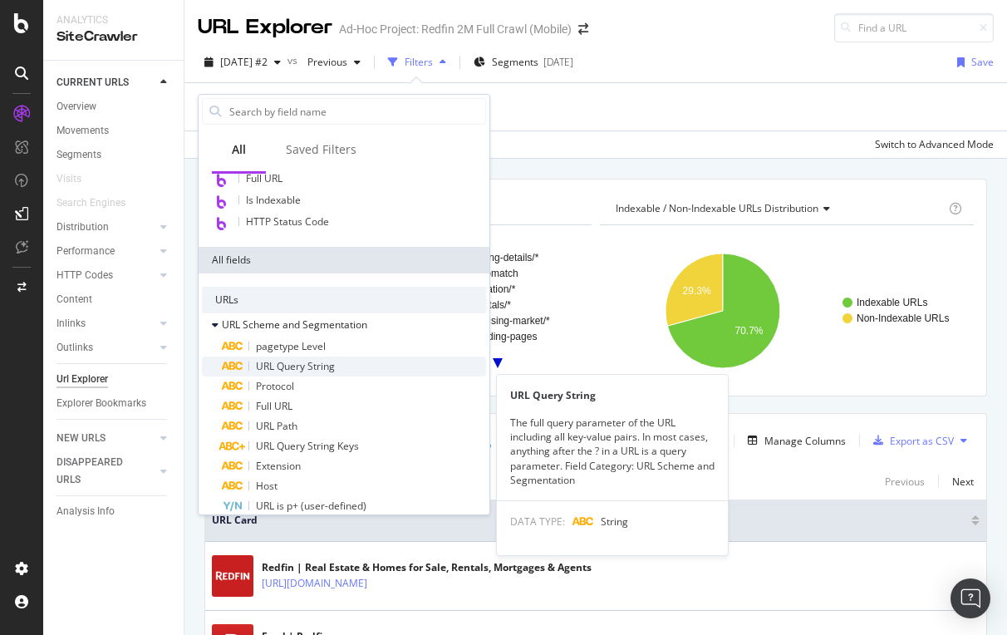
scroll to position [190, 0]
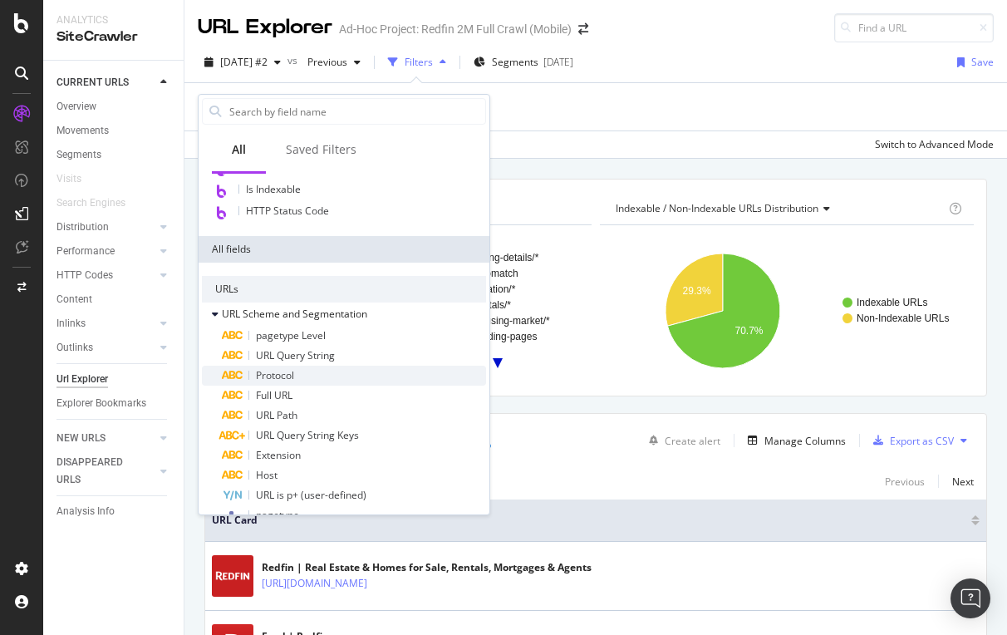
click at [274, 372] on span "Protocol" at bounding box center [275, 375] width 38 height 14
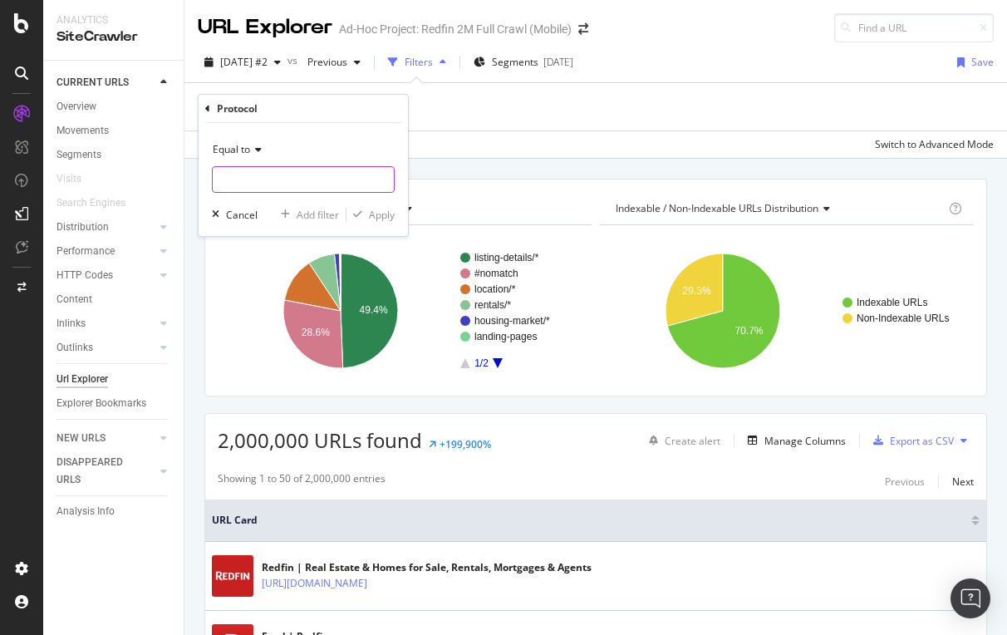
click at [231, 187] on input "text" at bounding box center [303, 179] width 181 height 27
click at [209, 104] on icon at bounding box center [207, 109] width 5 height 10
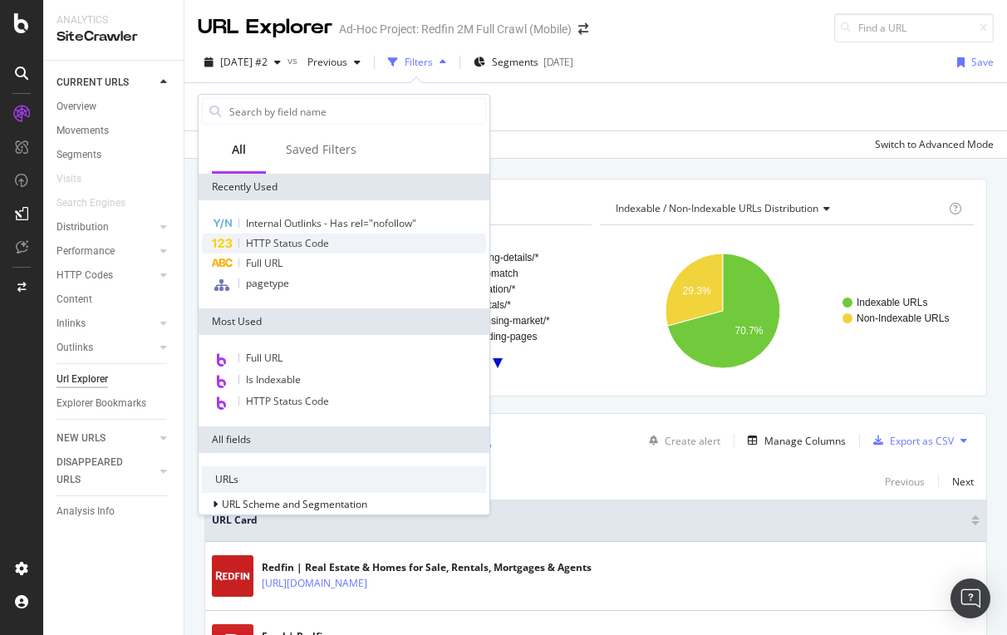
click at [296, 242] on span "HTTP Status Code" at bounding box center [287, 243] width 83 height 14
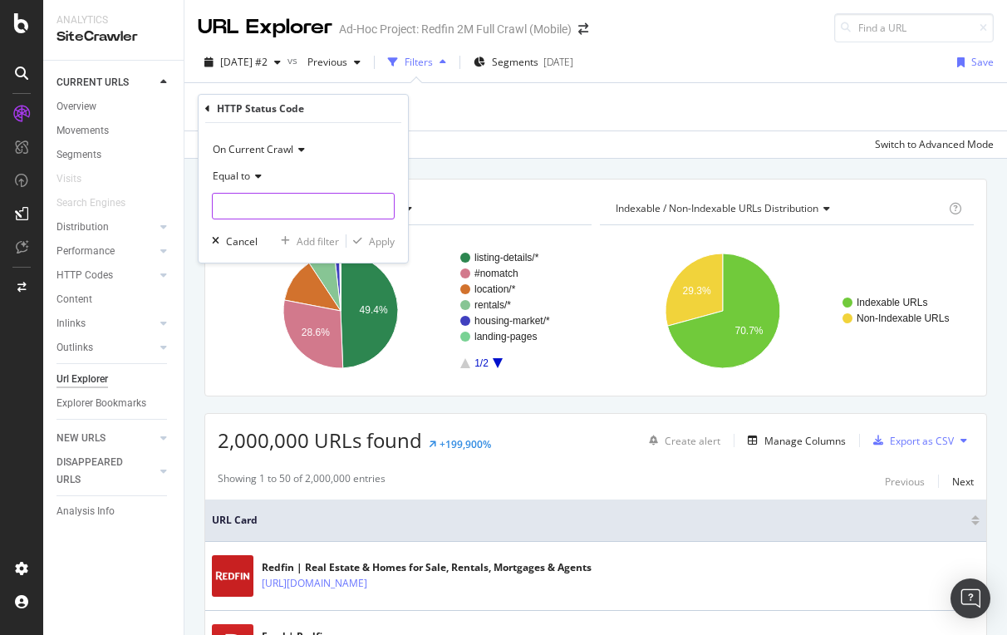
click at [261, 208] on input "number" at bounding box center [303, 206] width 183 height 27
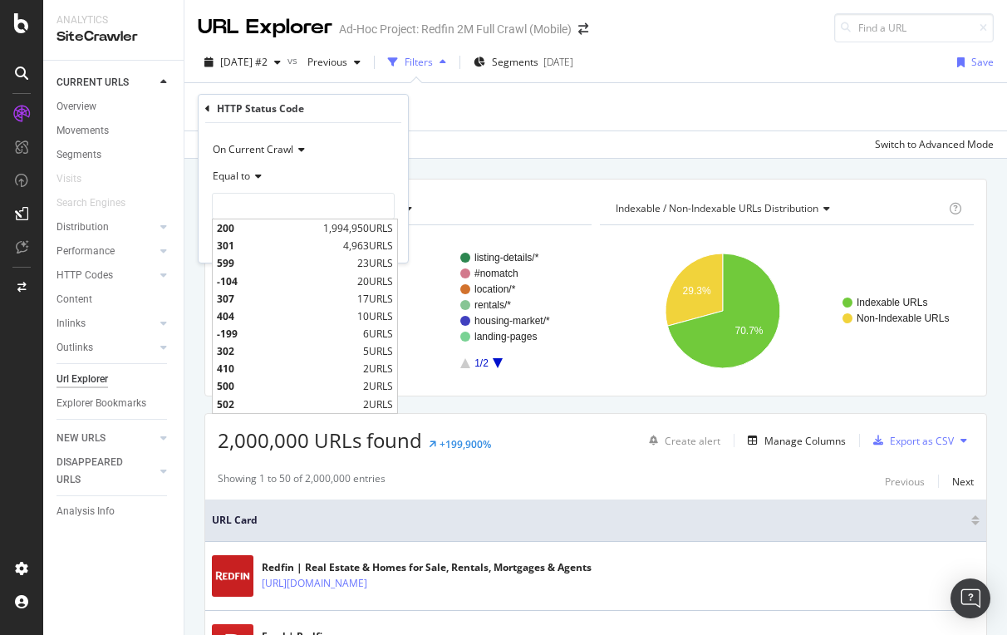
click at [208, 106] on icon at bounding box center [207, 109] width 5 height 10
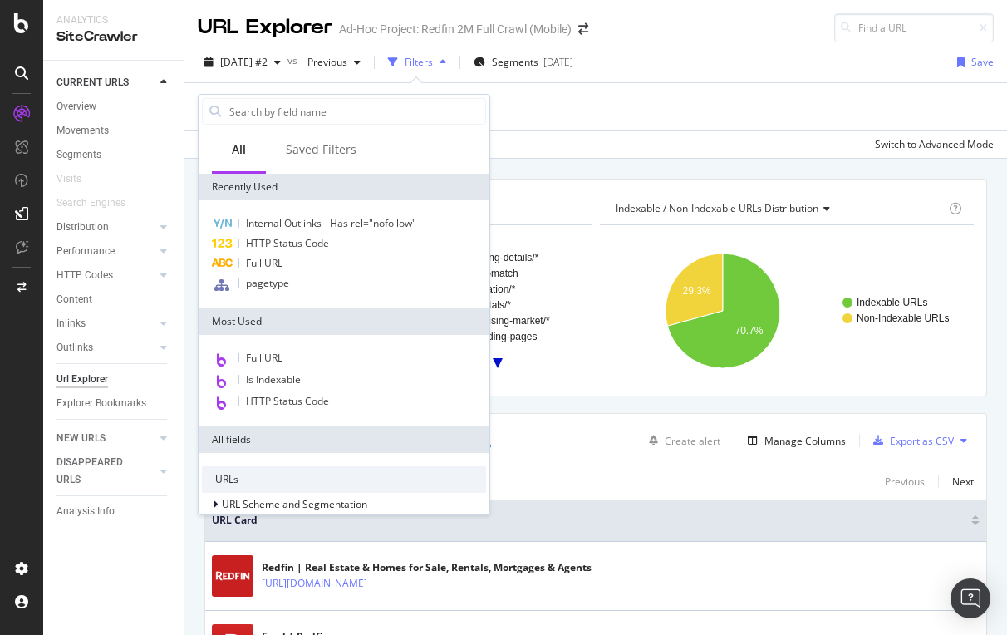
click at [572, 144] on div "Apply Clear Save Switch to Advanced Mode" at bounding box center [595, 143] width 823 height 27
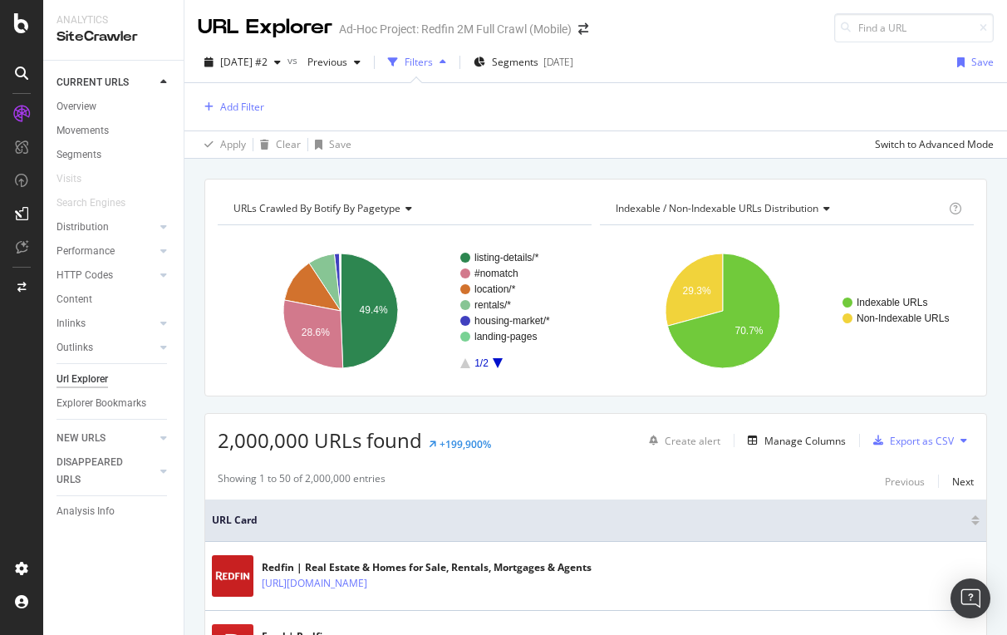
click at [230, 96] on div "Add Filter" at bounding box center [596, 106] width 796 height 47
click at [233, 111] on div "Add Filter" at bounding box center [242, 107] width 44 height 14
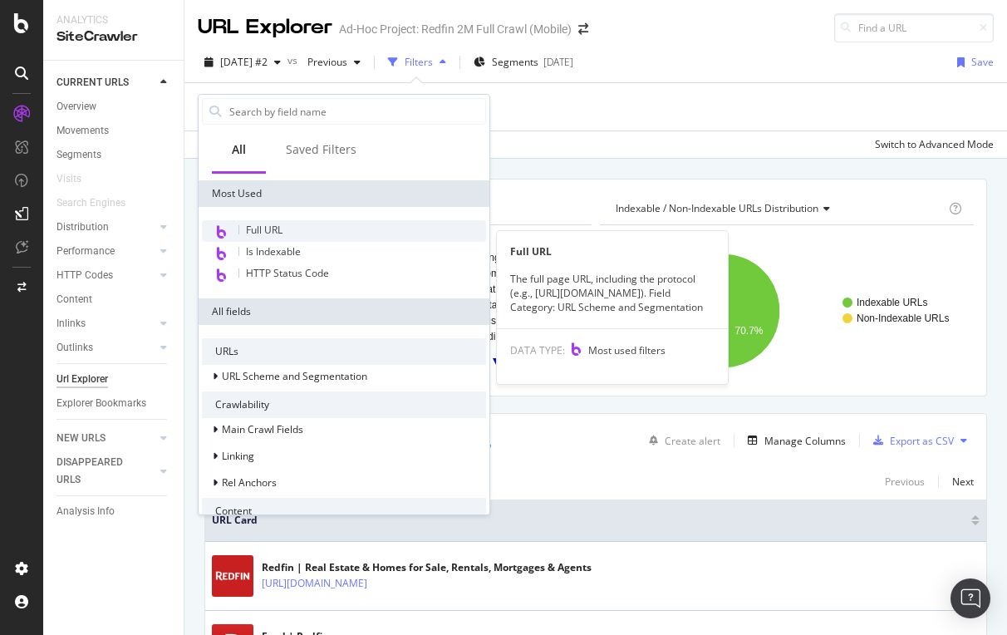
scroll to position [165, 0]
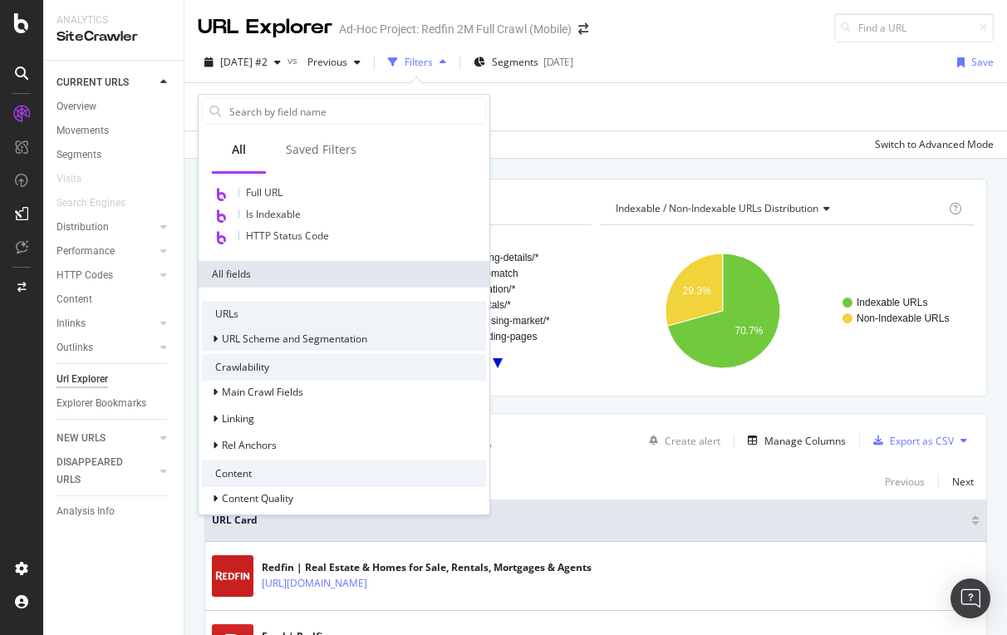
click at [273, 338] on span "URL Scheme and Segmentation" at bounding box center [294, 339] width 145 height 14
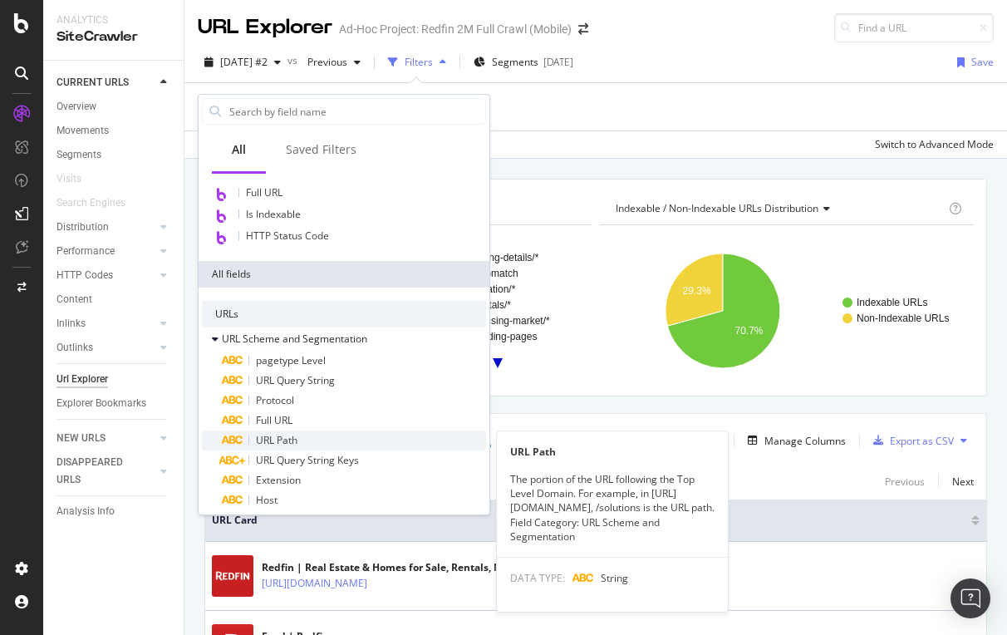
click at [273, 439] on span "URL Path" at bounding box center [277, 440] width 42 height 14
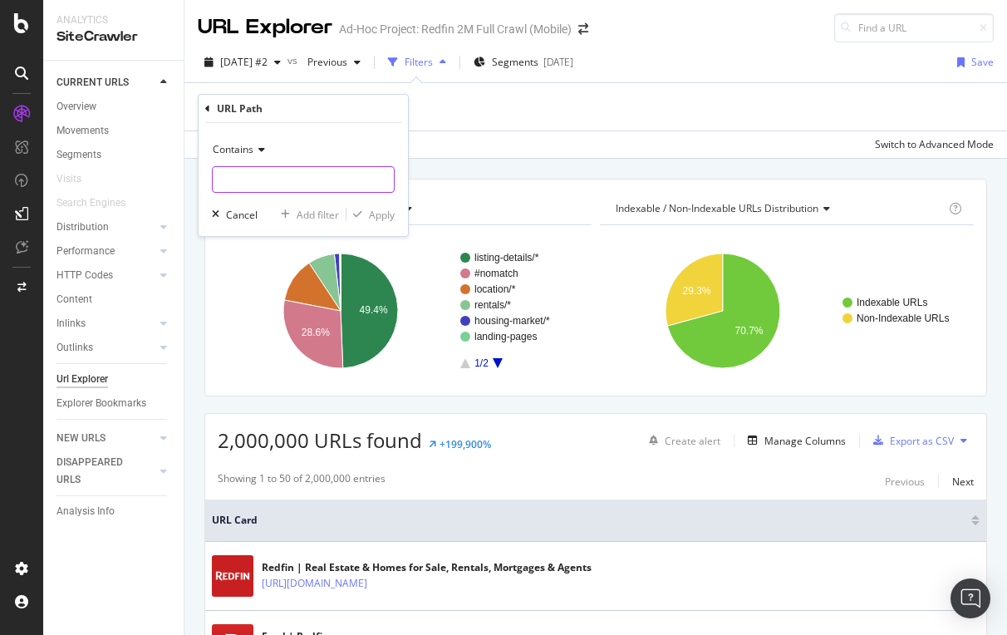
click at [245, 170] on input "text" at bounding box center [303, 179] width 181 height 27
click at [245, 145] on span "Contains" at bounding box center [233, 149] width 41 height 14
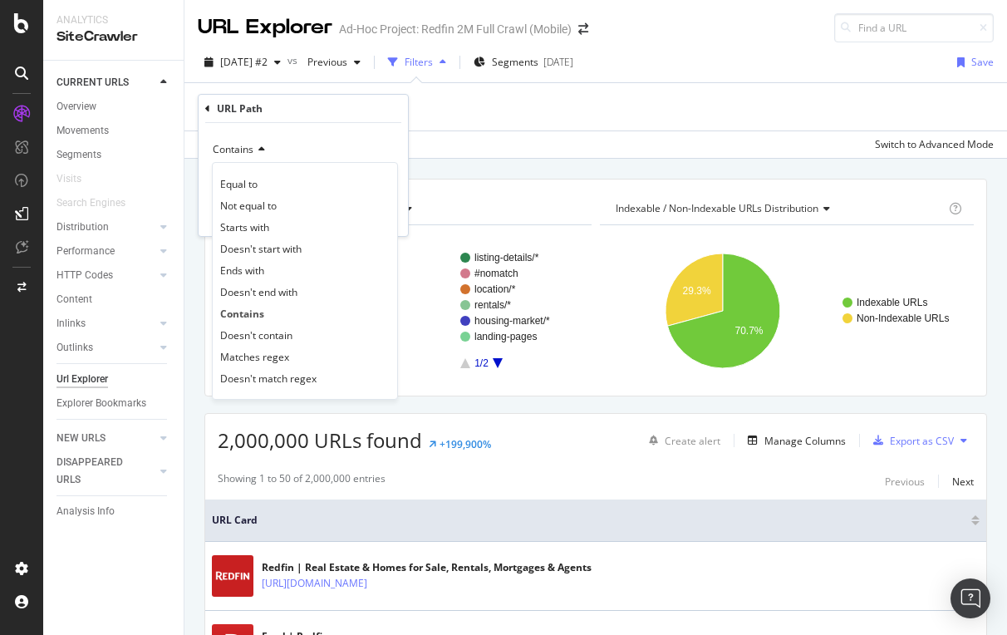
click at [209, 109] on icon at bounding box center [207, 109] width 5 height 10
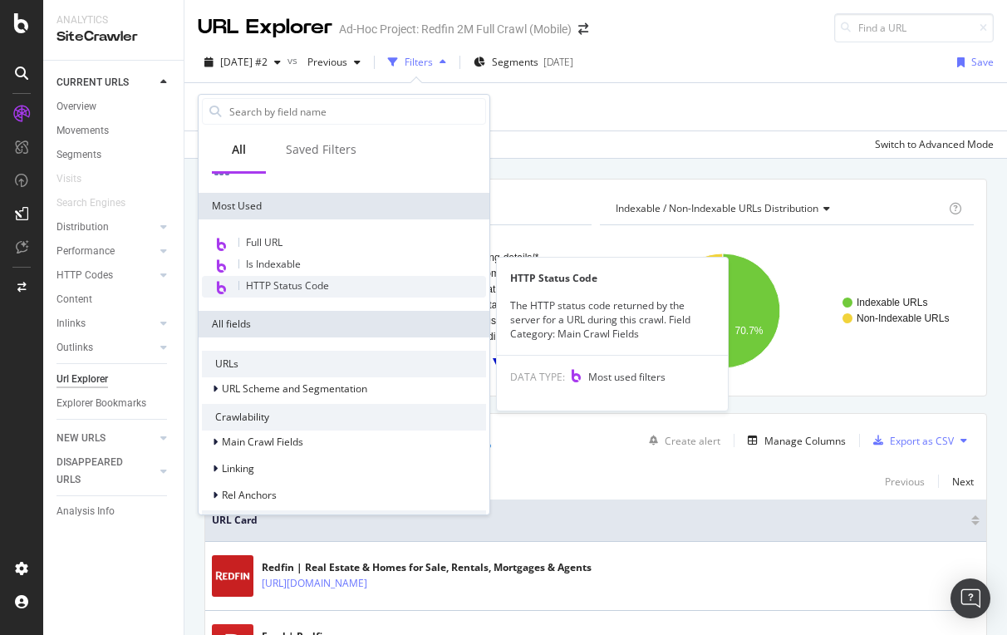
scroll to position [174, 0]
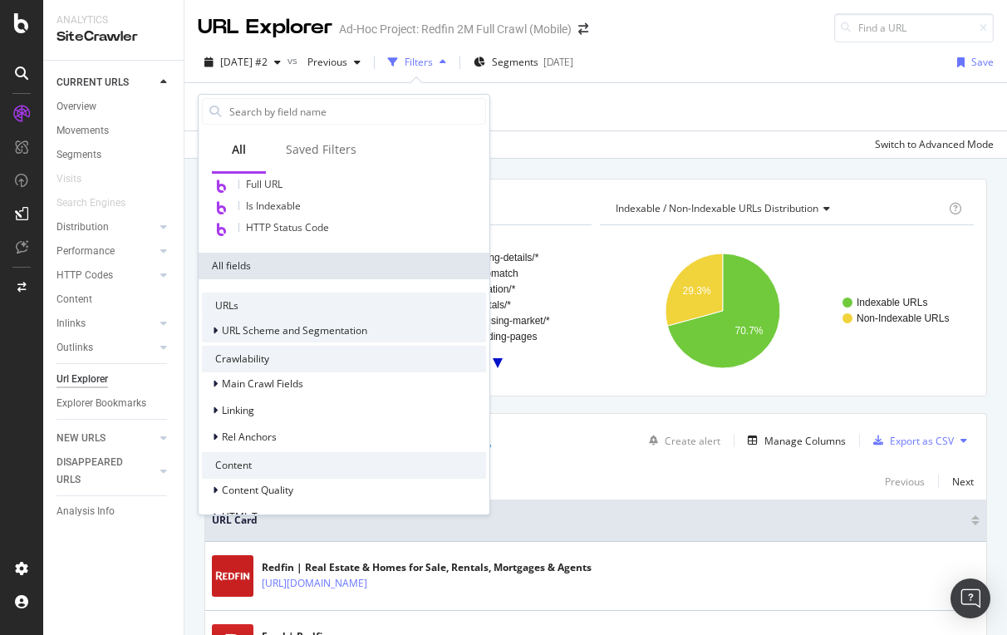
click at [272, 327] on span "URL Scheme and Segmentation" at bounding box center [294, 330] width 145 height 14
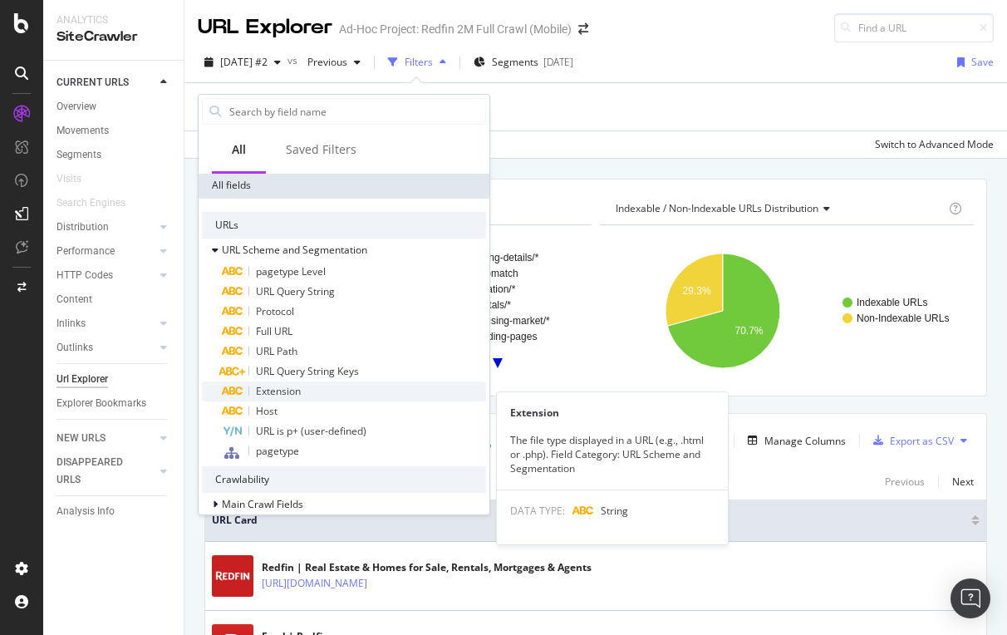
scroll to position [260, 0]
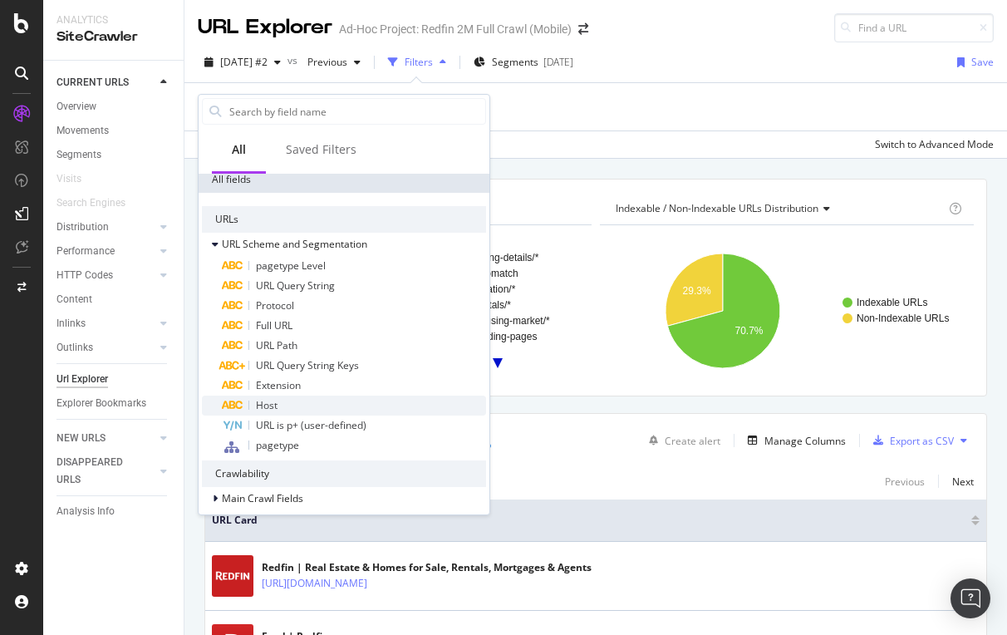
click at [285, 405] on div "Host" at bounding box center [354, 406] width 264 height 20
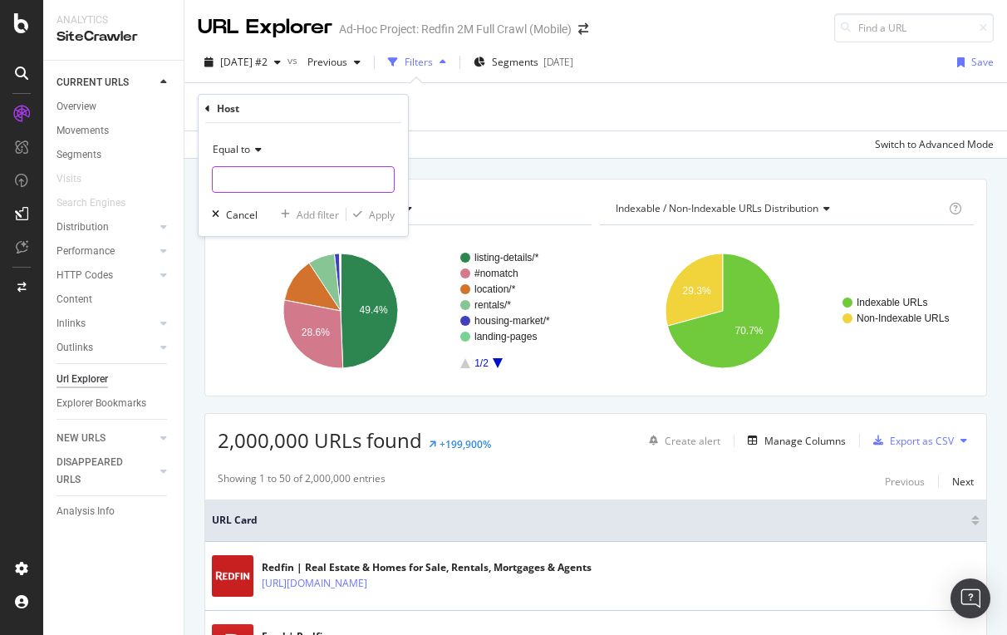
click at [255, 184] on input "text" at bounding box center [303, 179] width 181 height 27
click at [213, 106] on div "Host" at bounding box center [303, 109] width 196 height 28
click at [207, 107] on icon at bounding box center [207, 109] width 5 height 10
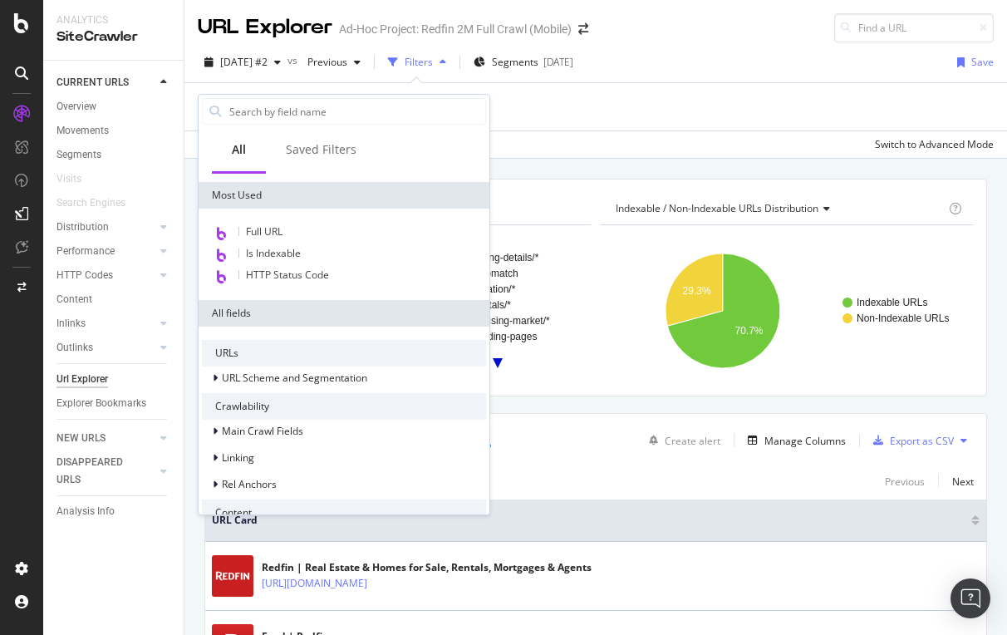
scroll to position [160, 0]
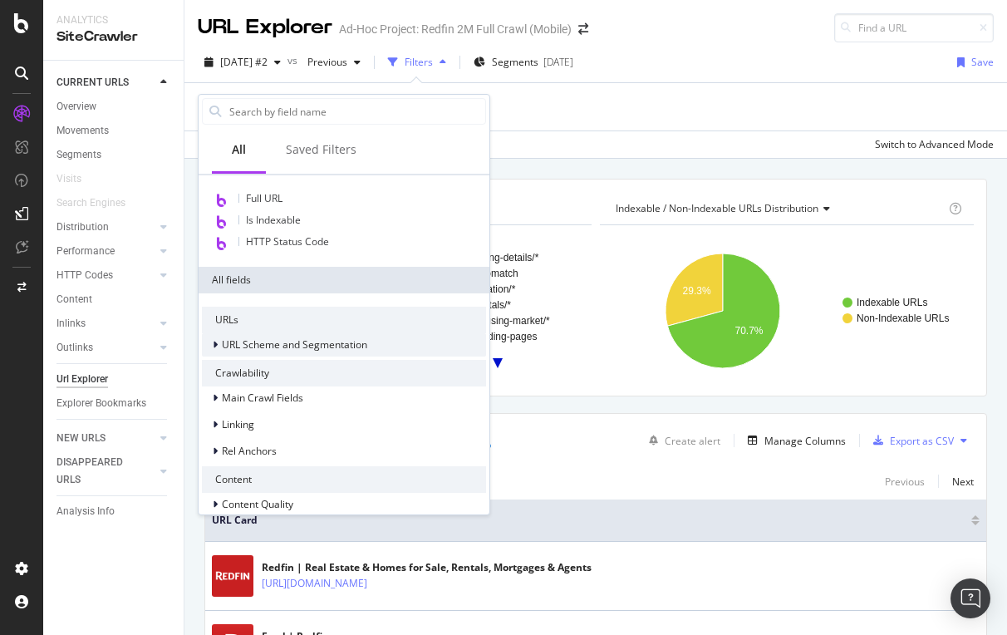
click at [265, 345] on span "URL Scheme and Segmentation" at bounding box center [294, 344] width 145 height 14
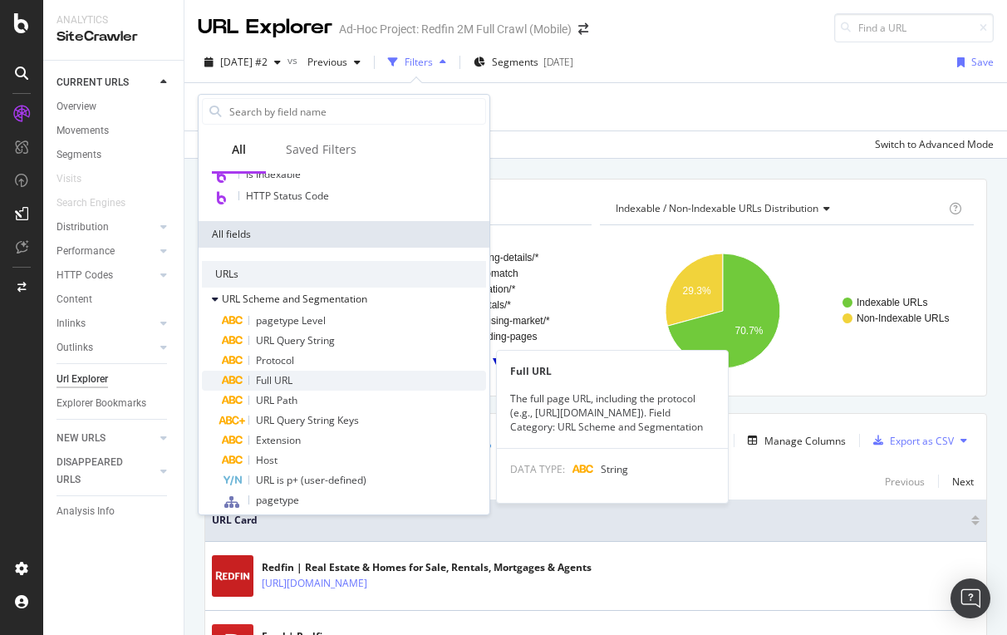
scroll to position [238, 0]
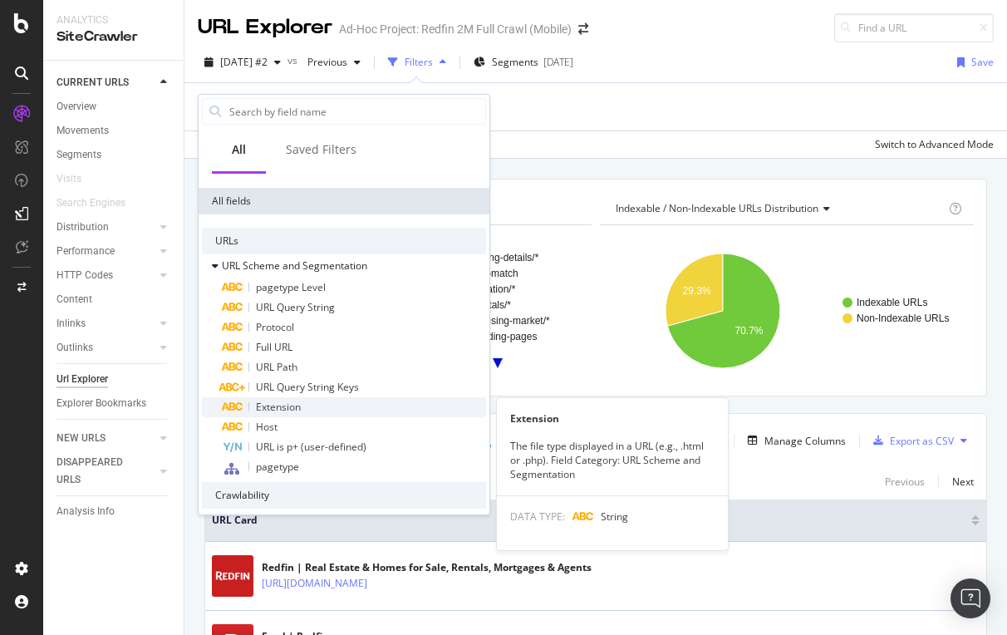
click at [281, 401] on span "Extension" at bounding box center [278, 407] width 45 height 14
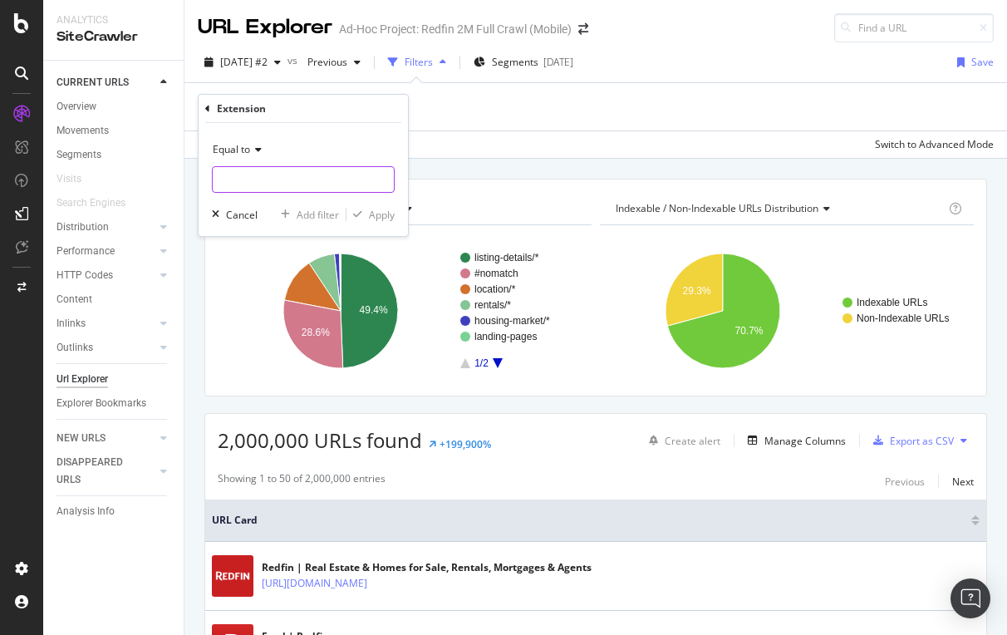
click at [238, 177] on input "text" at bounding box center [303, 179] width 181 height 27
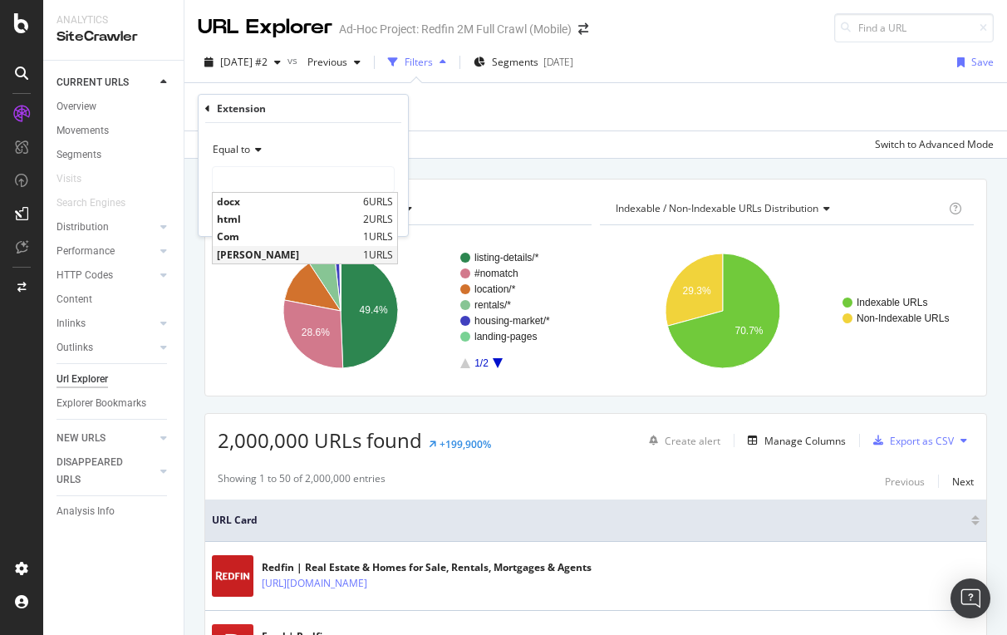
click at [229, 254] on span "John" at bounding box center [288, 255] width 142 height 14
type input "John"
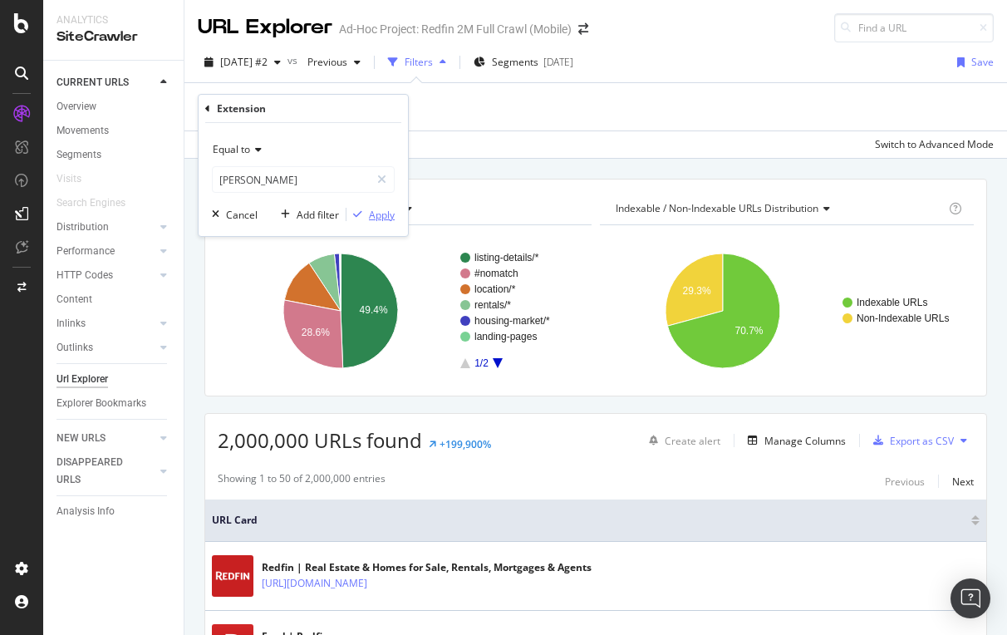
click at [381, 217] on div "Apply" at bounding box center [382, 215] width 26 height 14
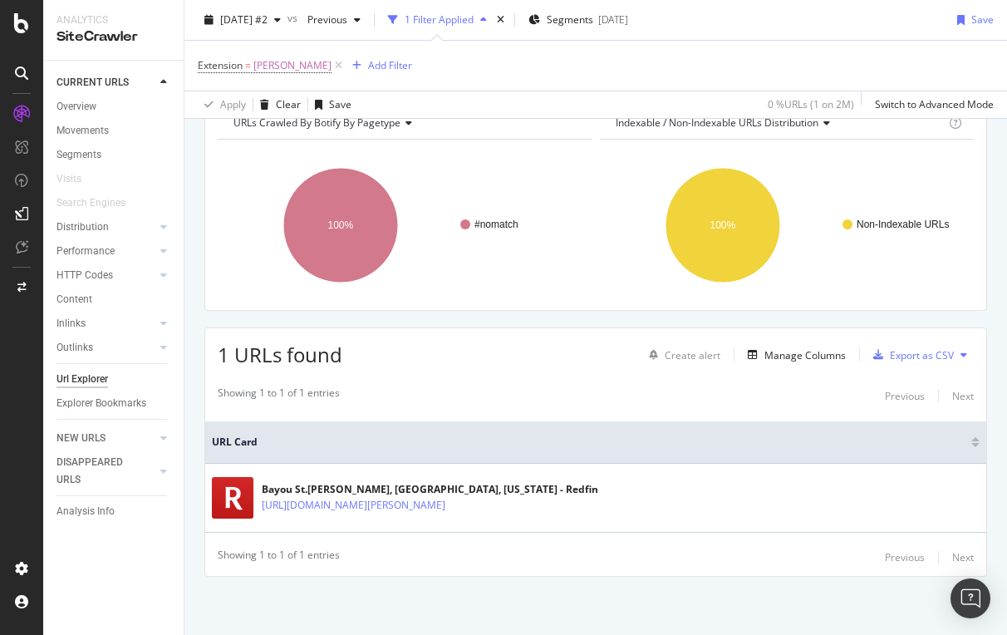
scroll to position [88, 0]
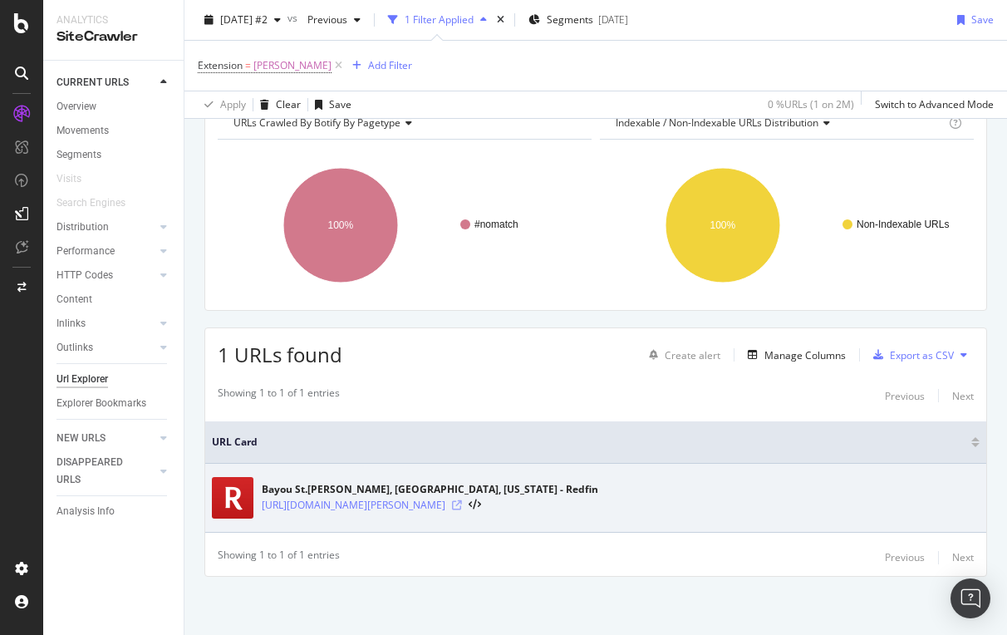
click at [462, 504] on icon at bounding box center [457, 505] width 10 height 10
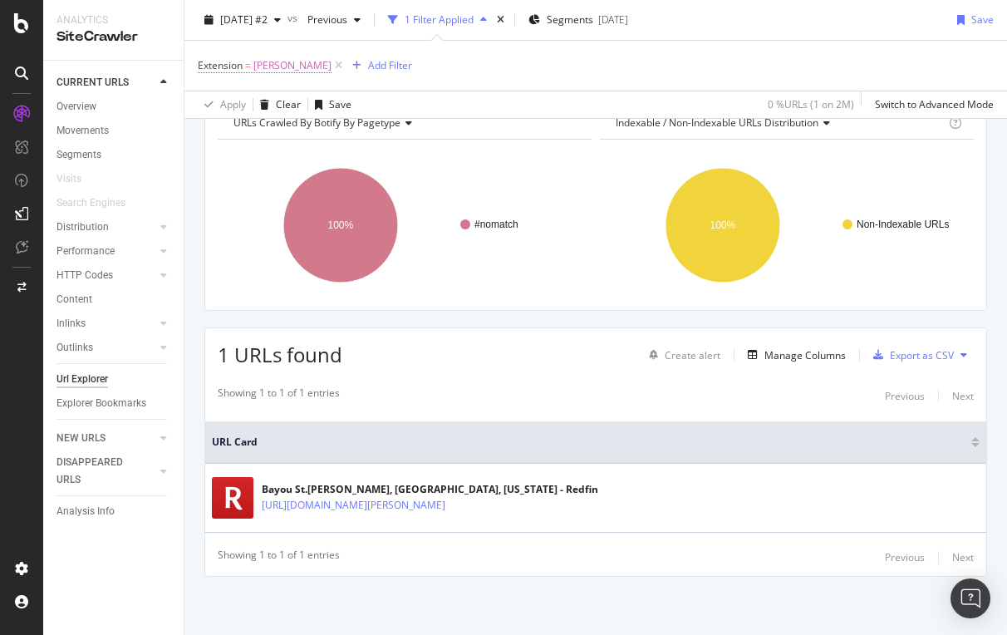
click at [257, 66] on span "John" at bounding box center [292, 65] width 78 height 23
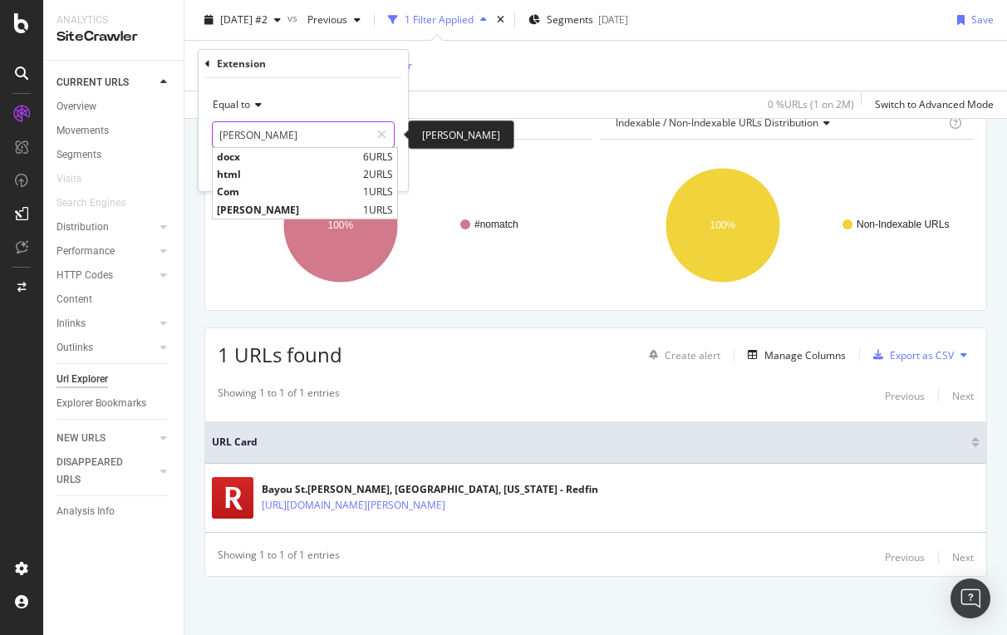
click at [287, 140] on input "John" at bounding box center [291, 134] width 157 height 27
click at [208, 59] on icon at bounding box center [207, 64] width 5 height 10
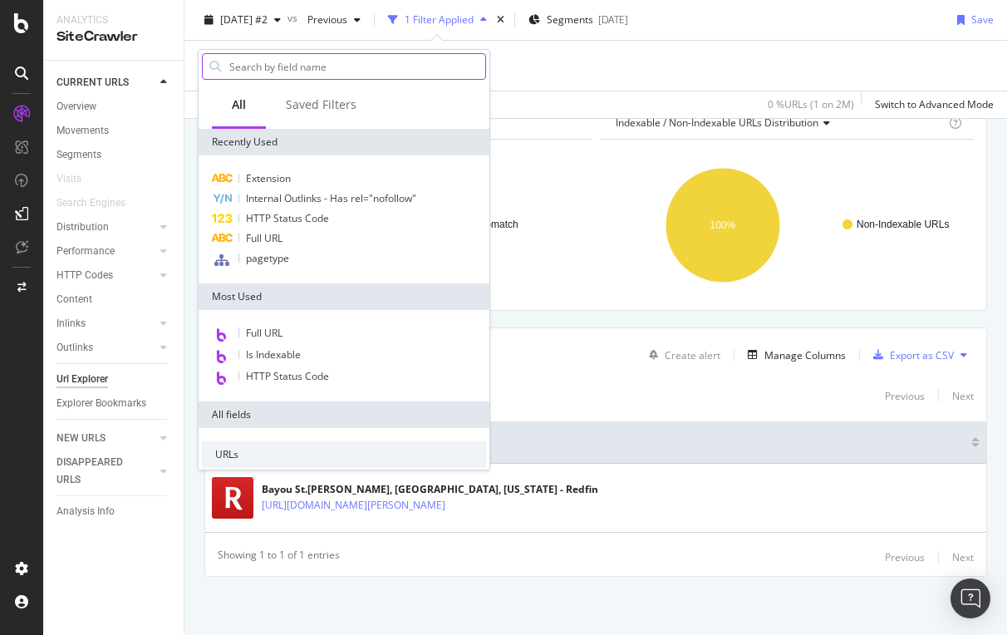
click at [253, 64] on input "text" at bounding box center [357, 66] width 258 height 25
click at [595, 96] on div "Apply Clear Save 0 % URLs ( 1 on 2M ) Switch to Advanced Mode" at bounding box center [595, 104] width 823 height 27
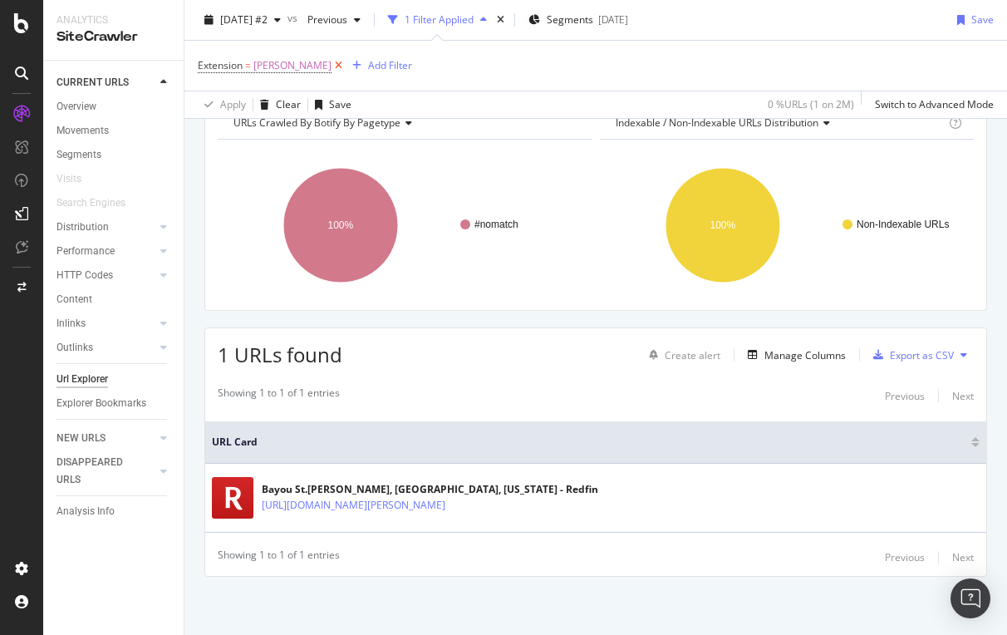
click at [332, 62] on icon at bounding box center [339, 65] width 14 height 17
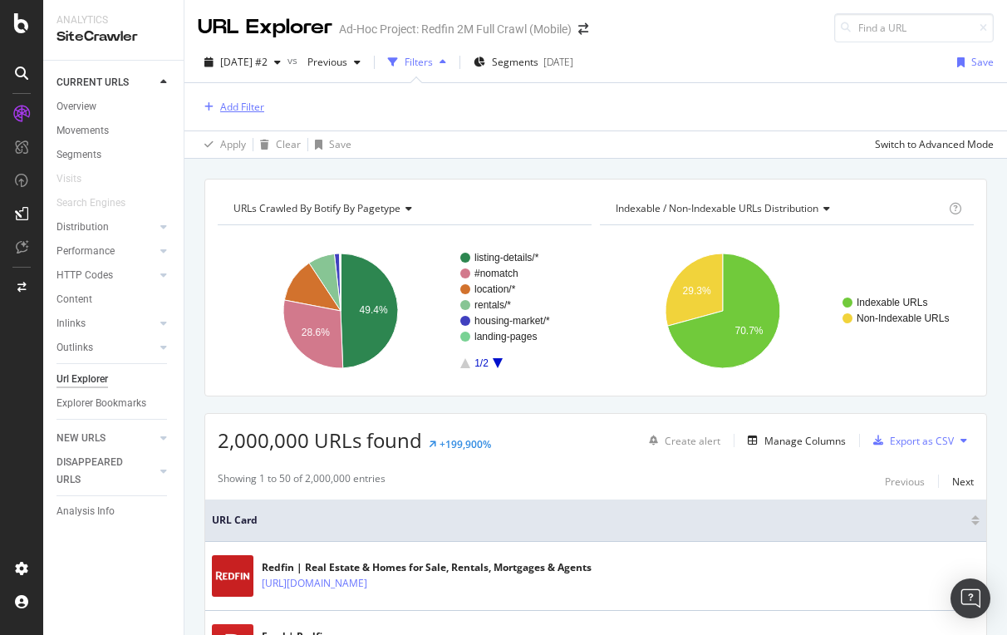
click at [240, 106] on div "Add Filter" at bounding box center [242, 107] width 44 height 14
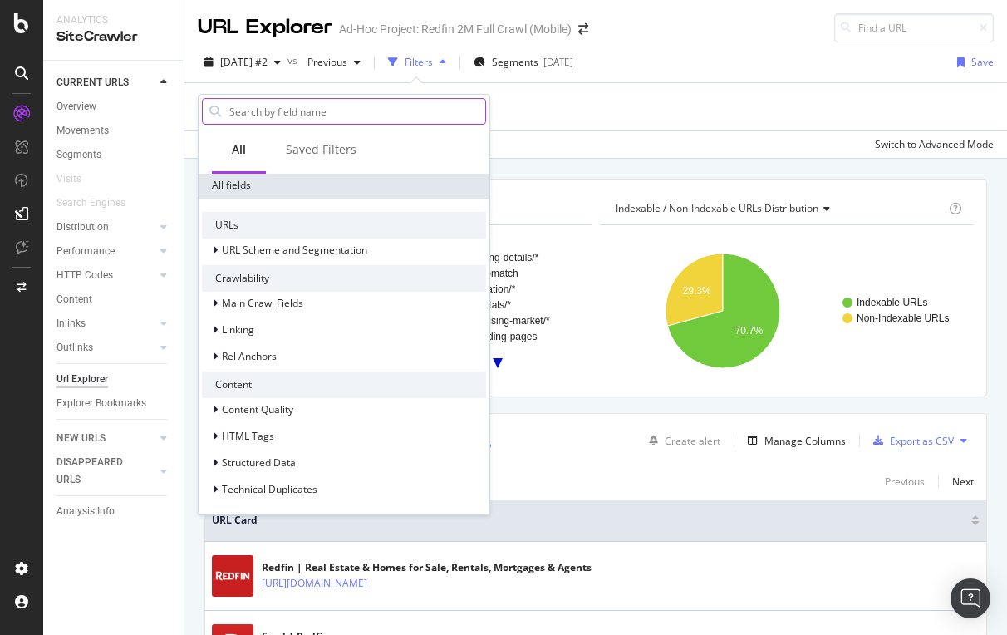
scroll to position [274, 0]
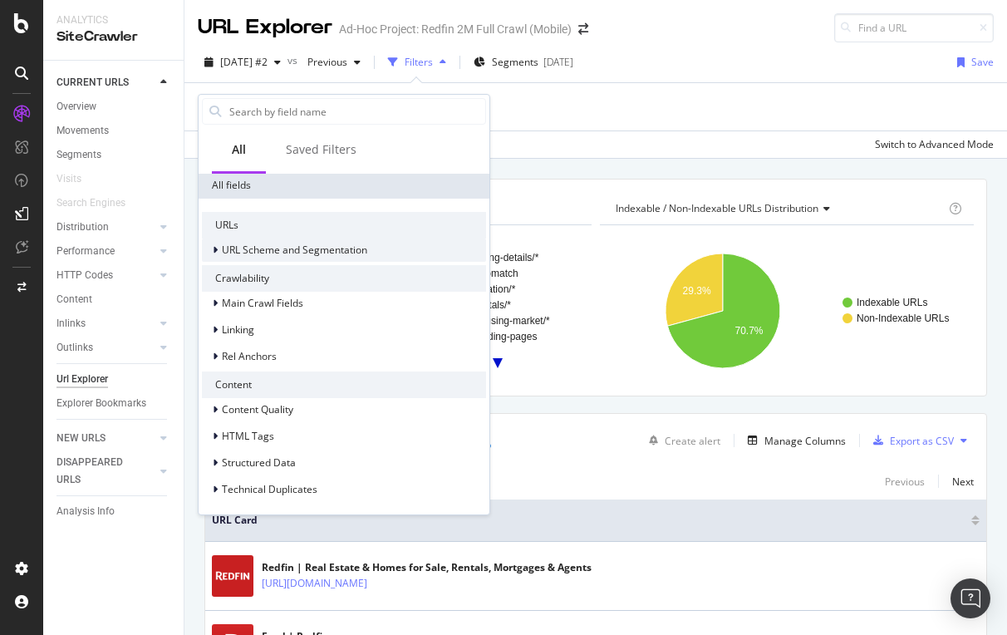
click at [295, 251] on span "URL Scheme and Segmentation" at bounding box center [294, 250] width 145 height 14
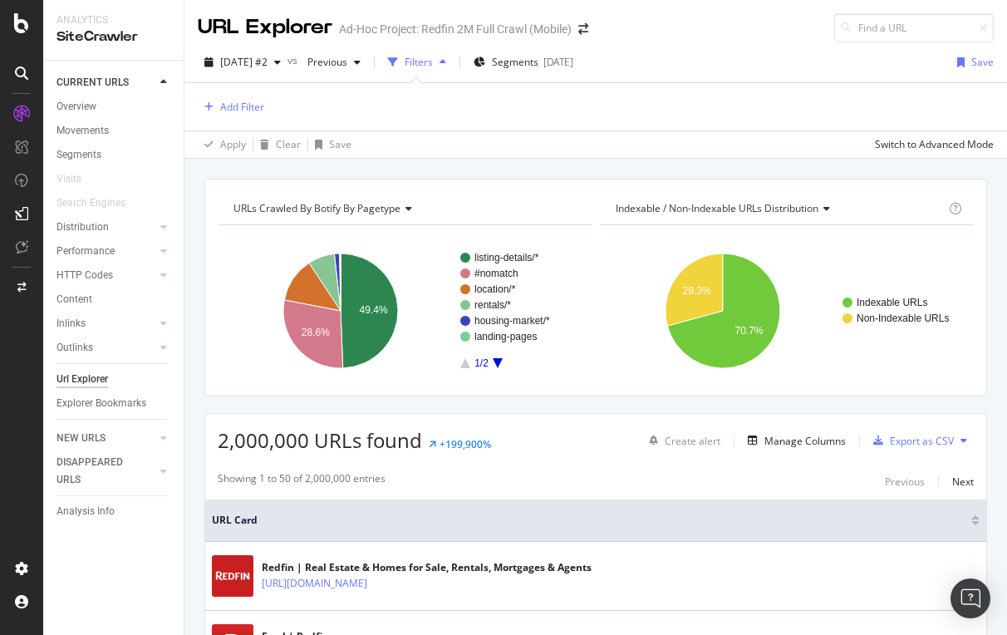
click at [738, 70] on div "2025 Aug. 22nd #2 vs Previous Filters Segments 2025-09-02 Save" at bounding box center [595, 65] width 823 height 33
